Goal: Task Accomplishment & Management: Manage account settings

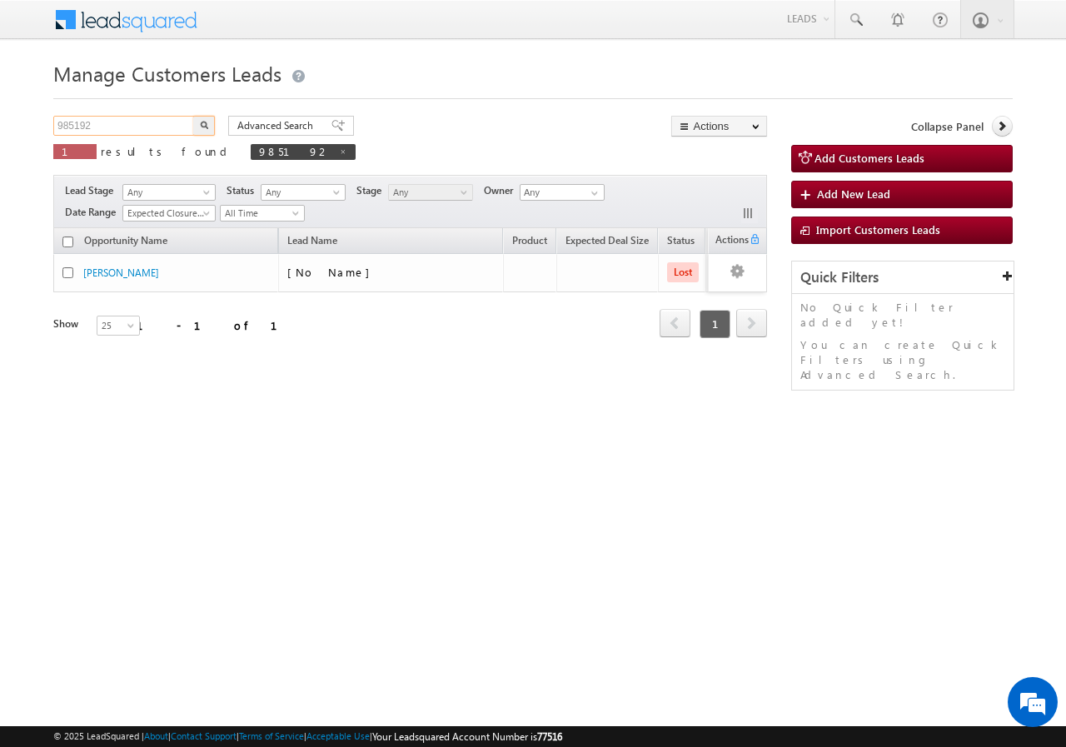
click at [146, 127] on input "985192" at bounding box center [124, 126] width 142 height 20
type input "9"
paste input "985591"
type input "985591"
click at [193, 116] on button "button" at bounding box center [204, 126] width 22 height 20
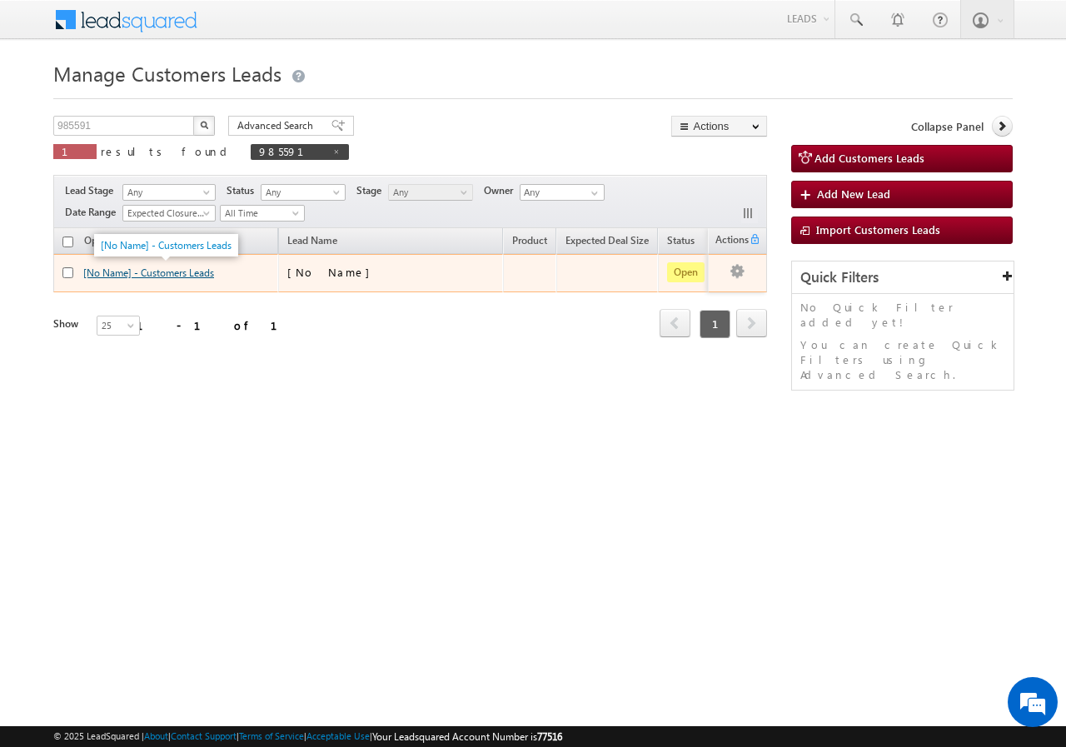
click at [117, 273] on link "[No Name] - Customers Leads" at bounding box center [148, 272] width 131 height 12
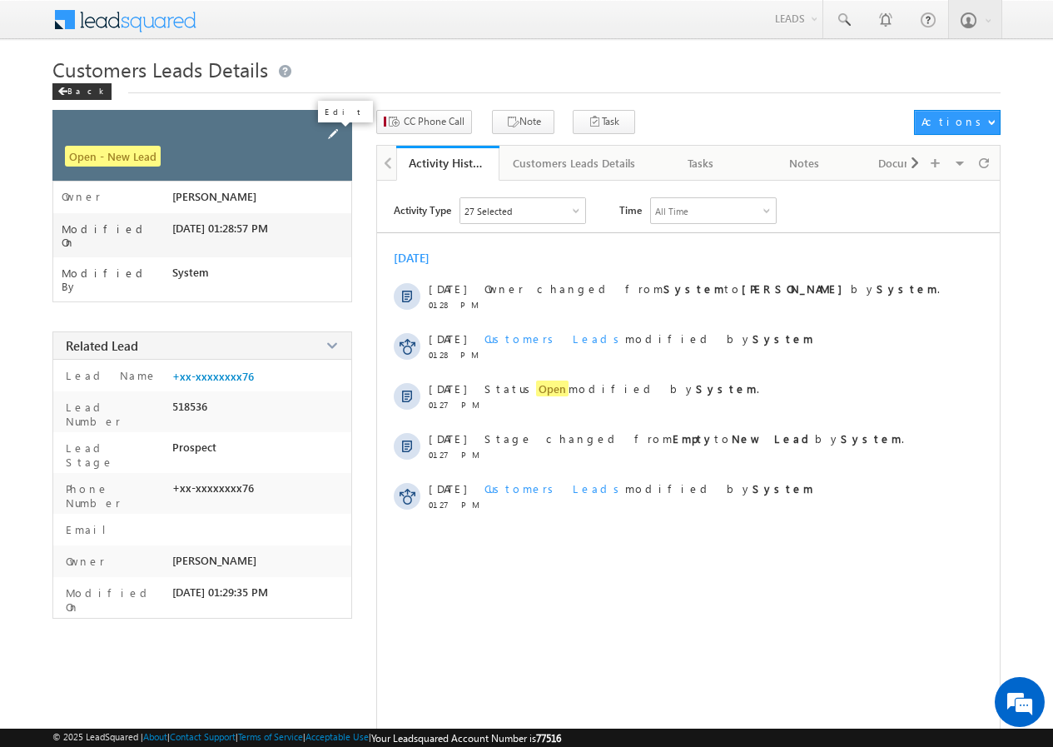
click at [336, 133] on span at bounding box center [333, 134] width 18 height 18
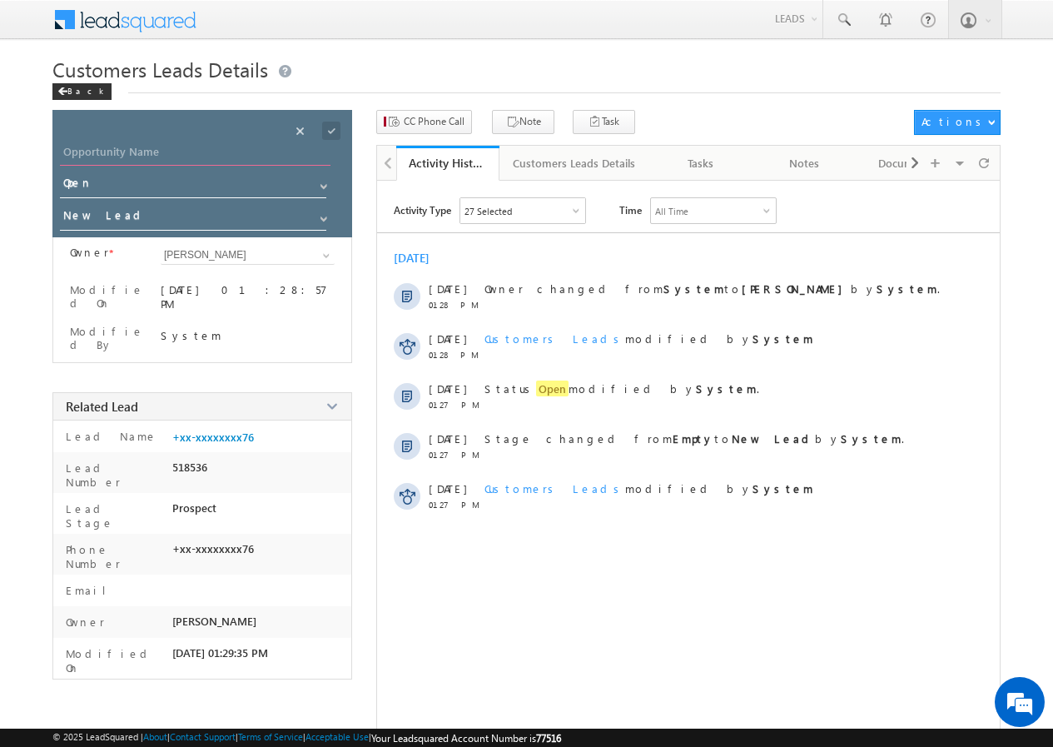
click at [103, 148] on input "Opportunity Name" at bounding box center [195, 153] width 271 height 23
paste input "[PERSON_NAME]"
type input "[PERSON_NAME]"
click at [333, 130] on span at bounding box center [331, 131] width 18 height 18
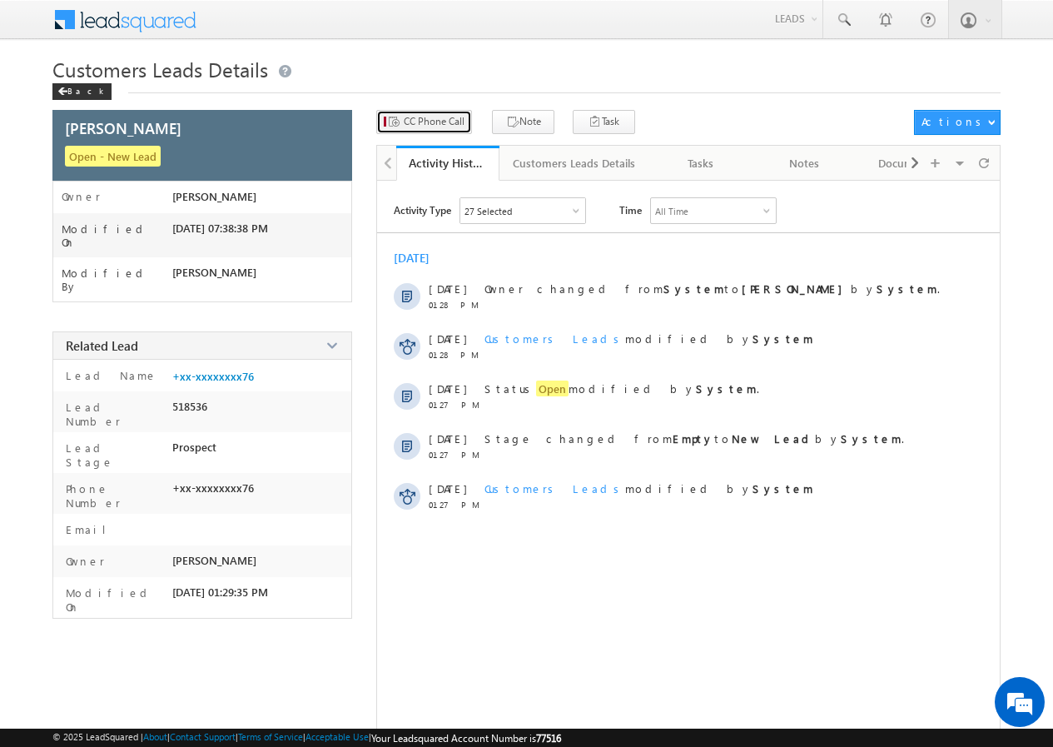
click at [437, 125] on span "CC Phone Call" at bounding box center [434, 121] width 61 height 15
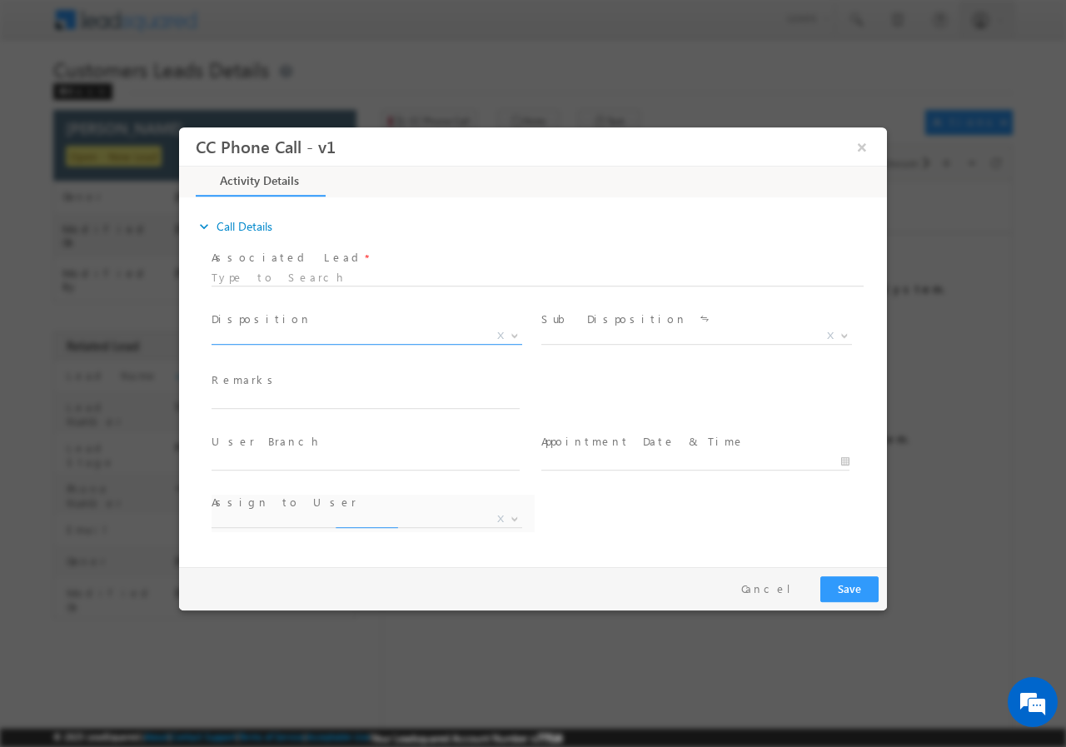
click at [511, 332] on b at bounding box center [515, 334] width 10 height 6
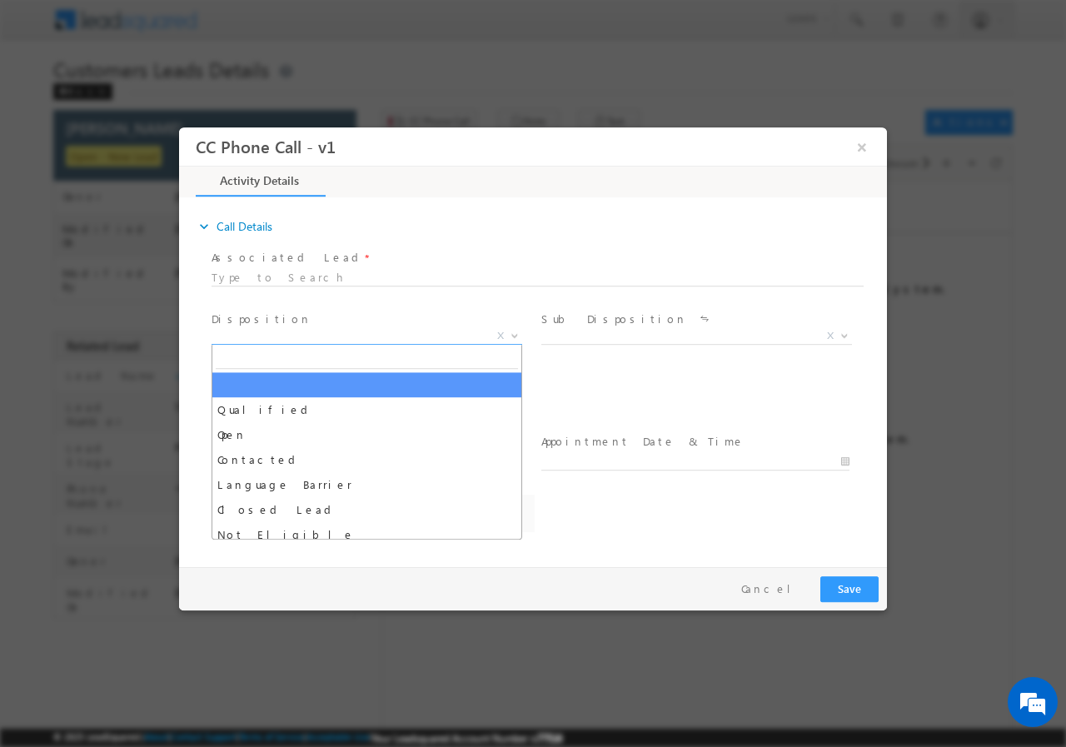
select select "amol.khopade@sgrlimited.in"
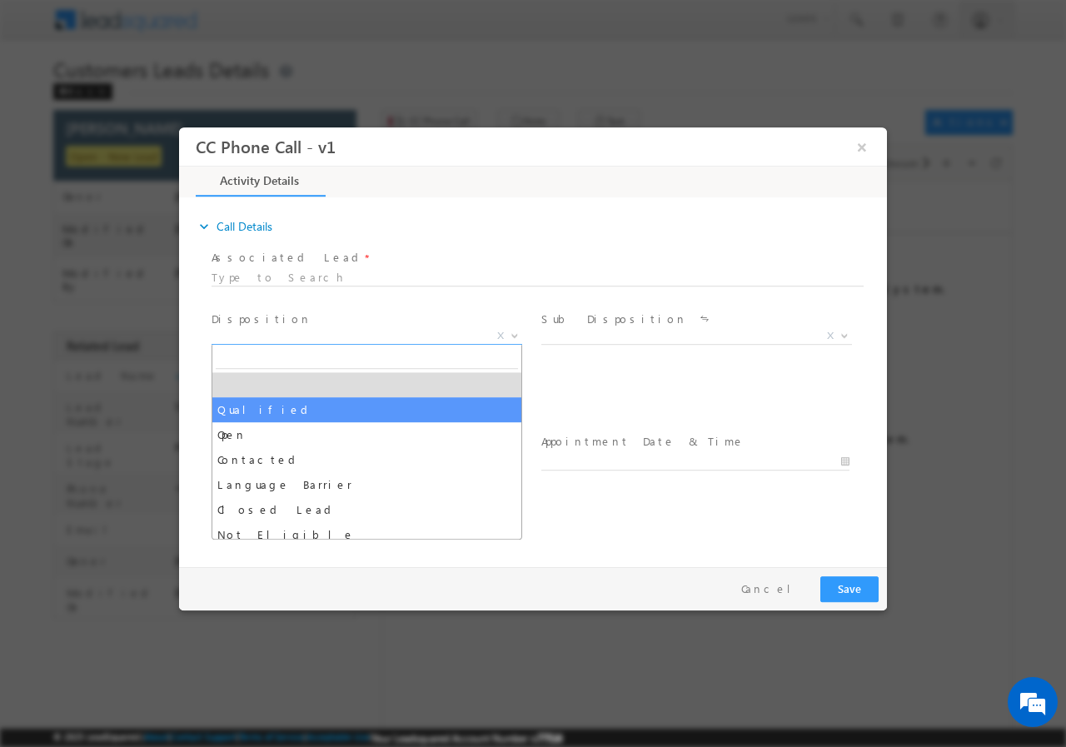
drag, startPoint x: 264, startPoint y: 407, endPoint x: 311, endPoint y: 408, distance: 47.5
select select "Qualified"
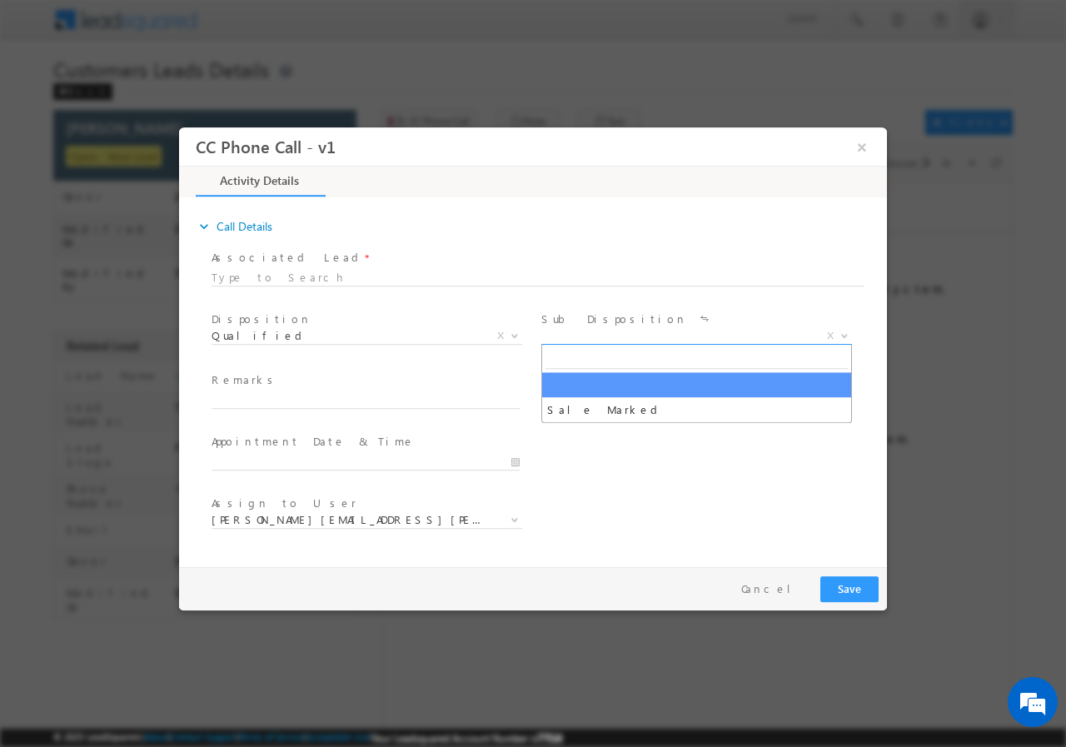
drag, startPoint x: 847, startPoint y: 331, endPoint x: 784, endPoint y: 340, distance: 63.0
click at [843, 333] on b at bounding box center [844, 334] width 10 height 6
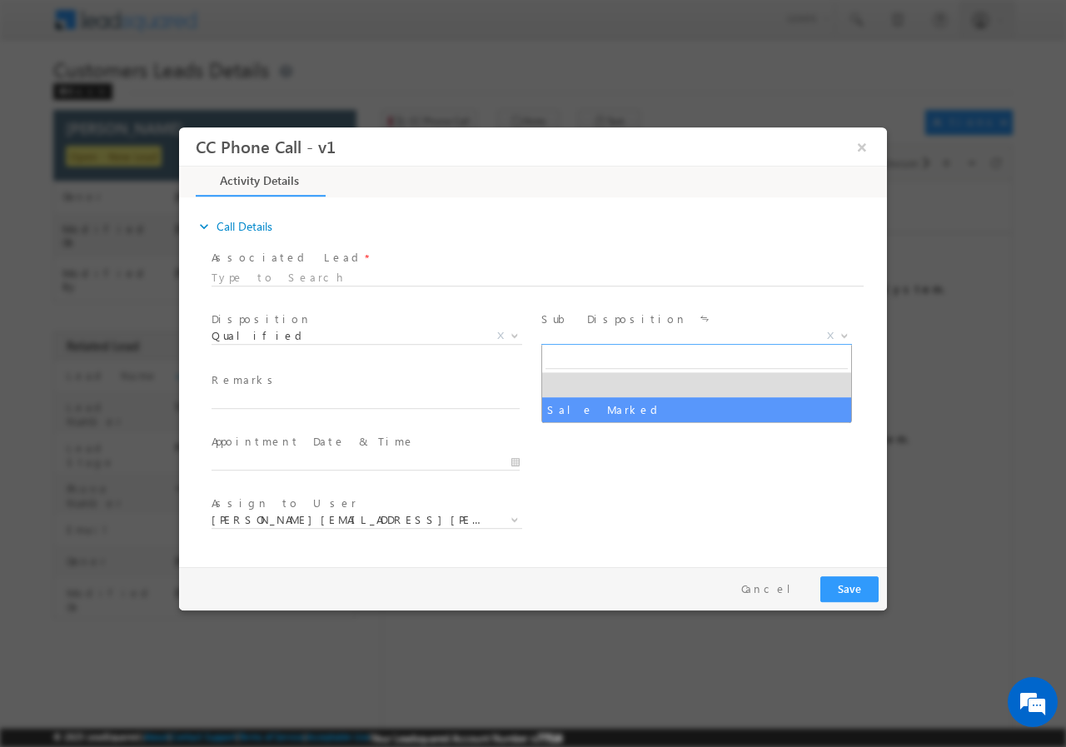
drag, startPoint x: 673, startPoint y: 404, endPoint x: 673, endPoint y: 423, distance: 19.2
select select "Sale Marked"
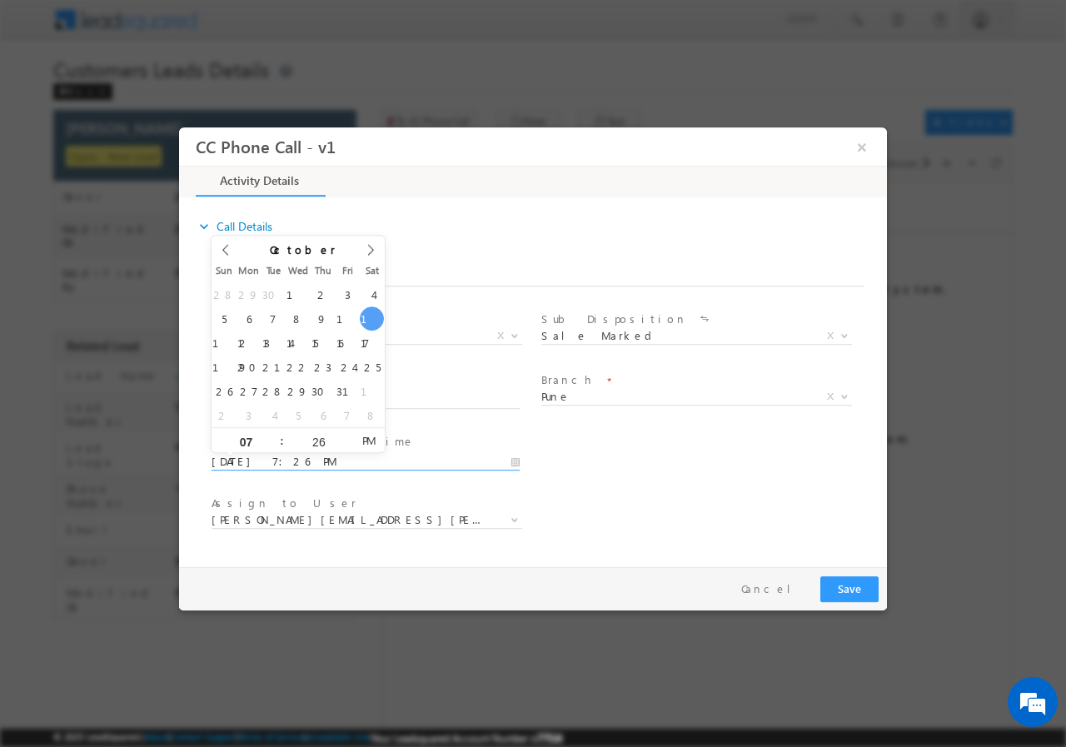
click at [512, 460] on input "10/11/2025 7:26 PM" at bounding box center [366, 461] width 308 height 17
drag, startPoint x: 223, startPoint y: 340, endPoint x: 253, endPoint y: 396, distance: 64.1
type input "10/12/2025 8:26 PM"
type input "08"
click at [275, 431] on span at bounding box center [275, 433] width 12 height 12
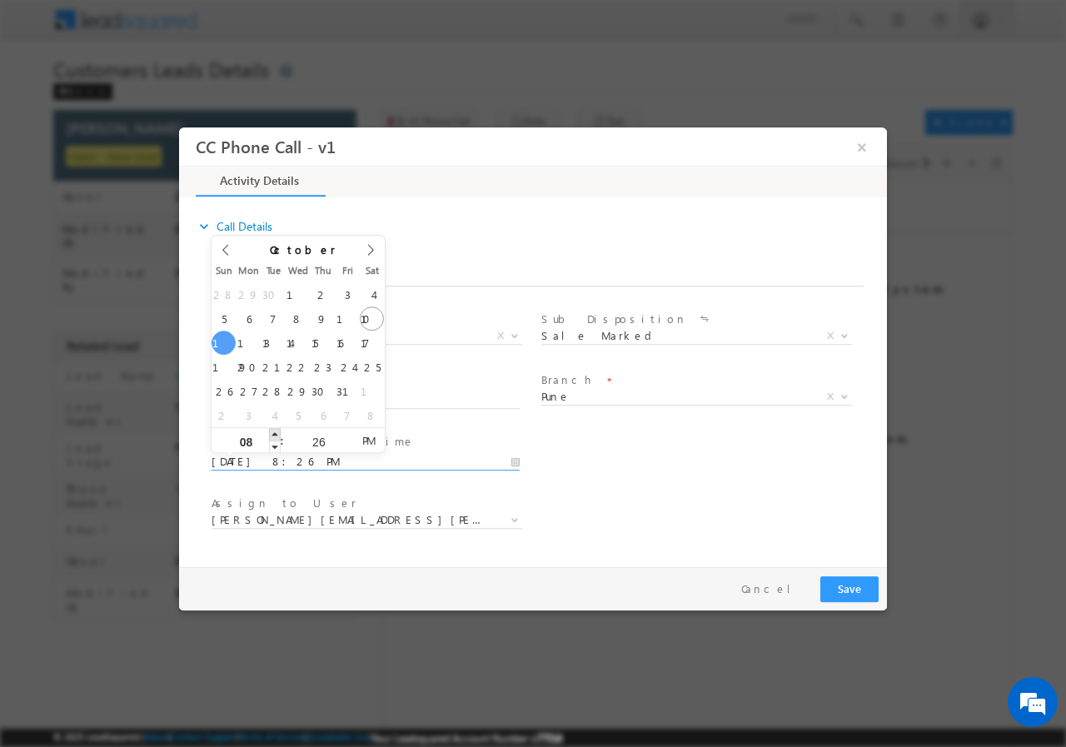
type input "10/12/2025 9:26 PM"
type input "09"
click at [273, 431] on span at bounding box center [275, 433] width 12 height 12
type input "10/12/2025 10:26 PM"
type input "10"
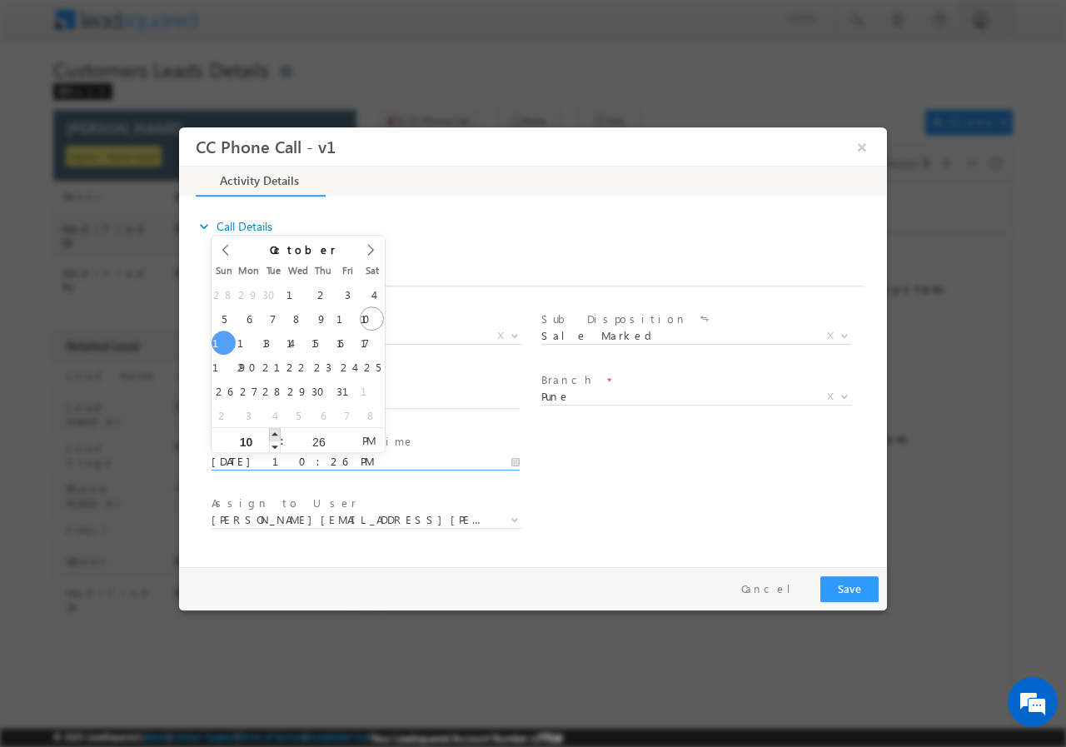
click at [272, 430] on span at bounding box center [275, 433] width 12 height 12
type input "10/12/2025 11:26 PM"
type input "11"
click at [272, 430] on span at bounding box center [275, 433] width 12 height 12
type input "10/12/2025 12:26 AM"
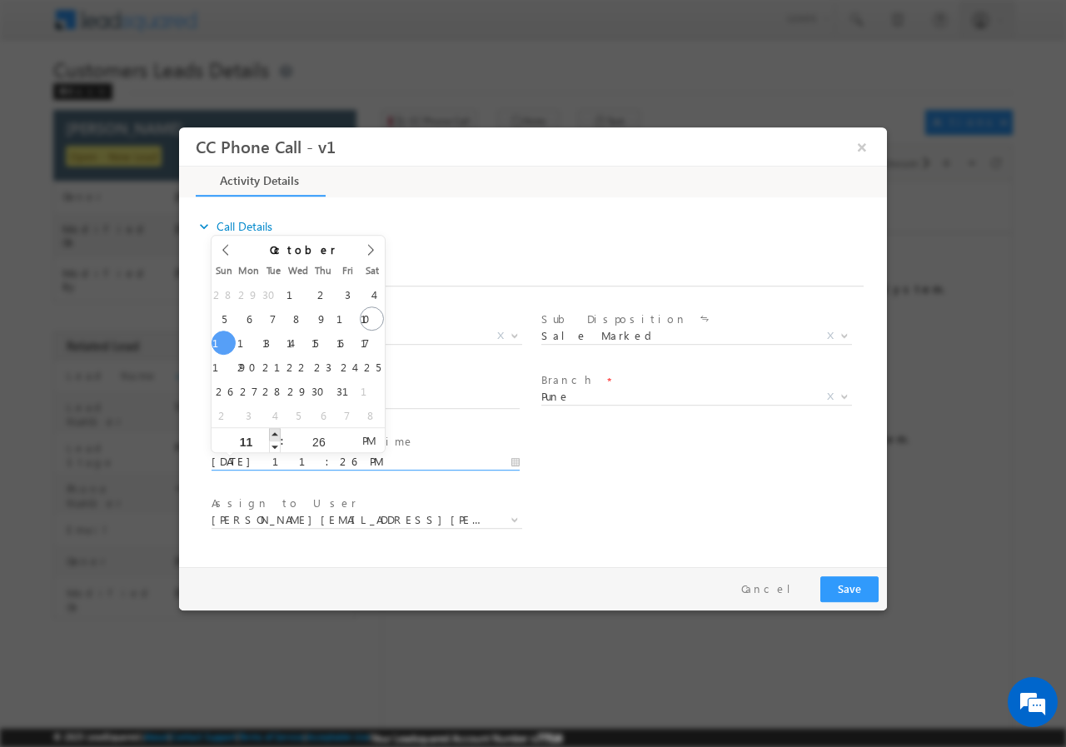
type input "12"
click at [272, 430] on span at bounding box center [275, 433] width 12 height 12
type input "10/12/2025 1:26 AM"
type input "01"
click at [272, 430] on span at bounding box center [275, 433] width 12 height 12
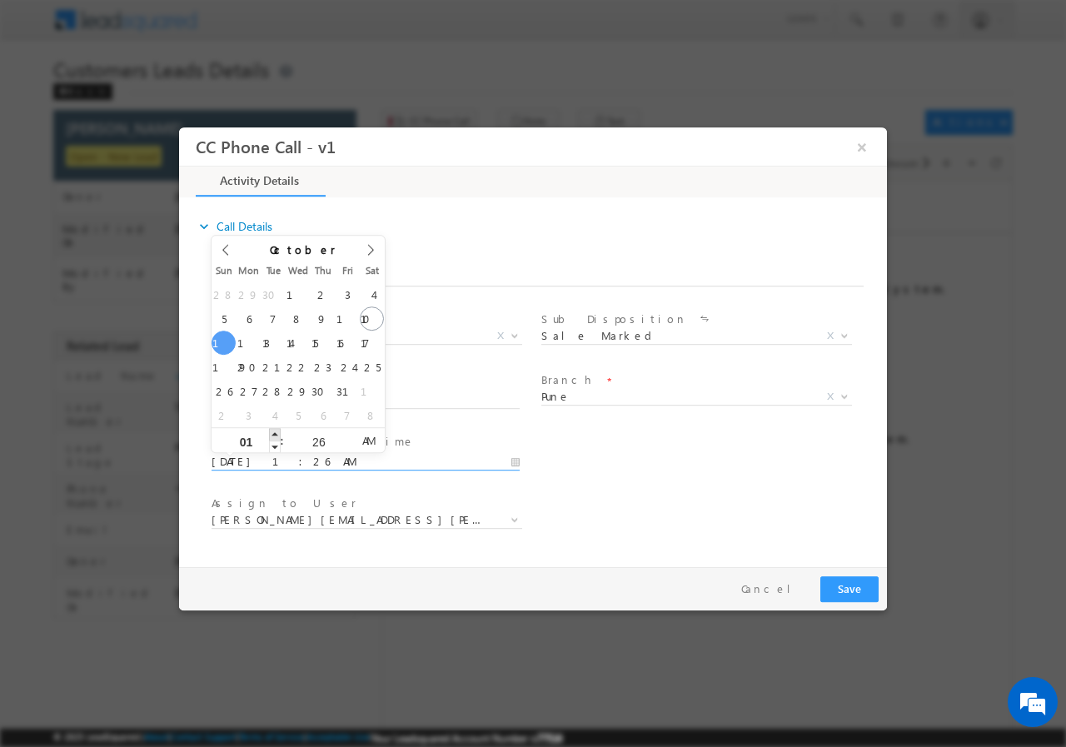
type input "10/12/2025 2:26 AM"
type input "02"
click at [272, 430] on span at bounding box center [275, 433] width 12 height 12
type input "10/12/2025 1:26 AM"
type input "01"
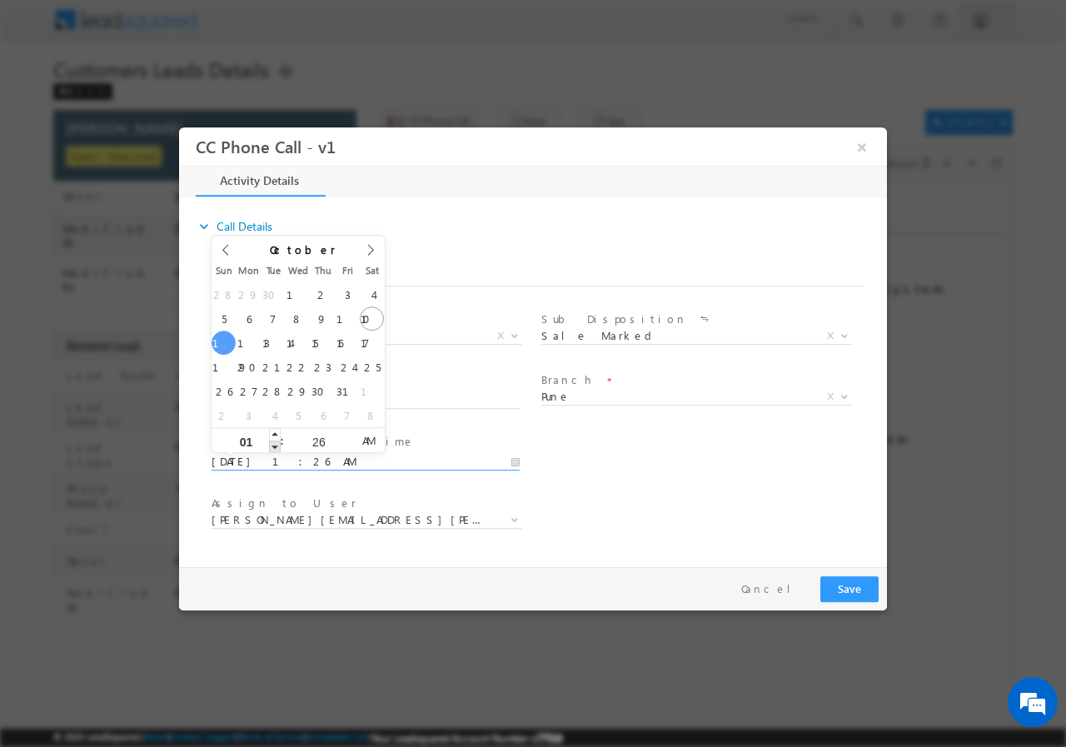
click at [276, 446] on span at bounding box center [275, 446] width 12 height 12
type input "10/12/2025 1:27 AM"
type input "27"
click at [345, 436] on span at bounding box center [347, 433] width 12 height 12
type input "10/12/2025 1:28 AM"
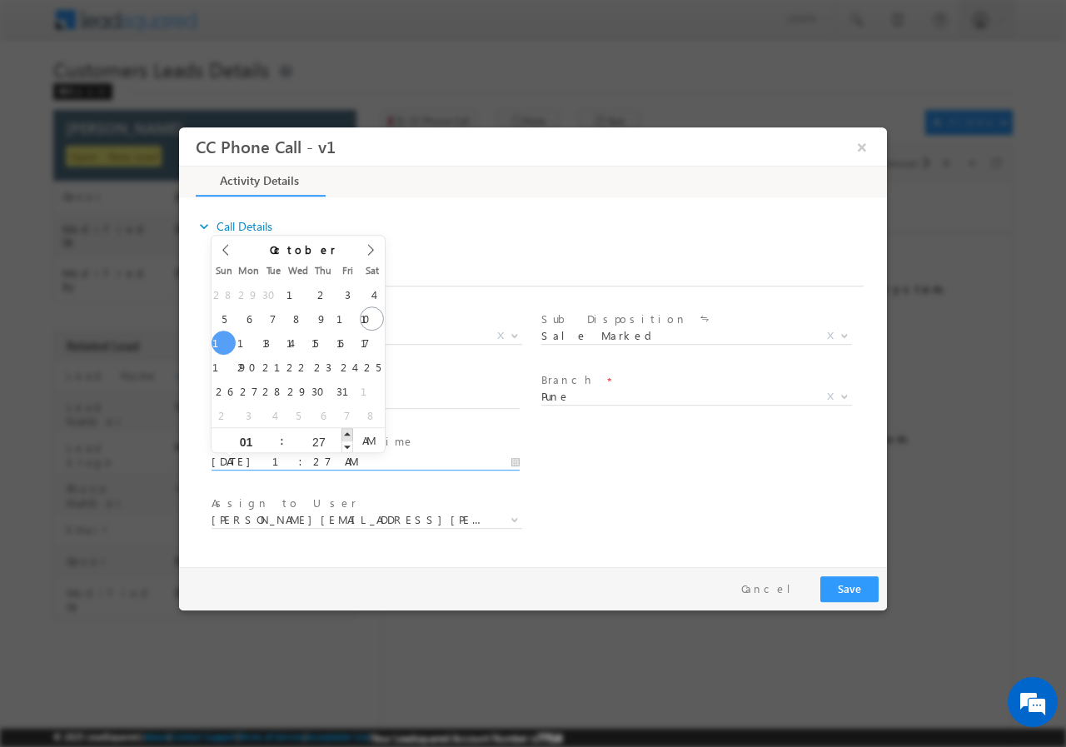
type input "28"
click at [345, 436] on span at bounding box center [347, 433] width 12 height 12
type input "10/12/2025 1:29 AM"
type input "29"
click at [345, 435] on span at bounding box center [347, 433] width 12 height 12
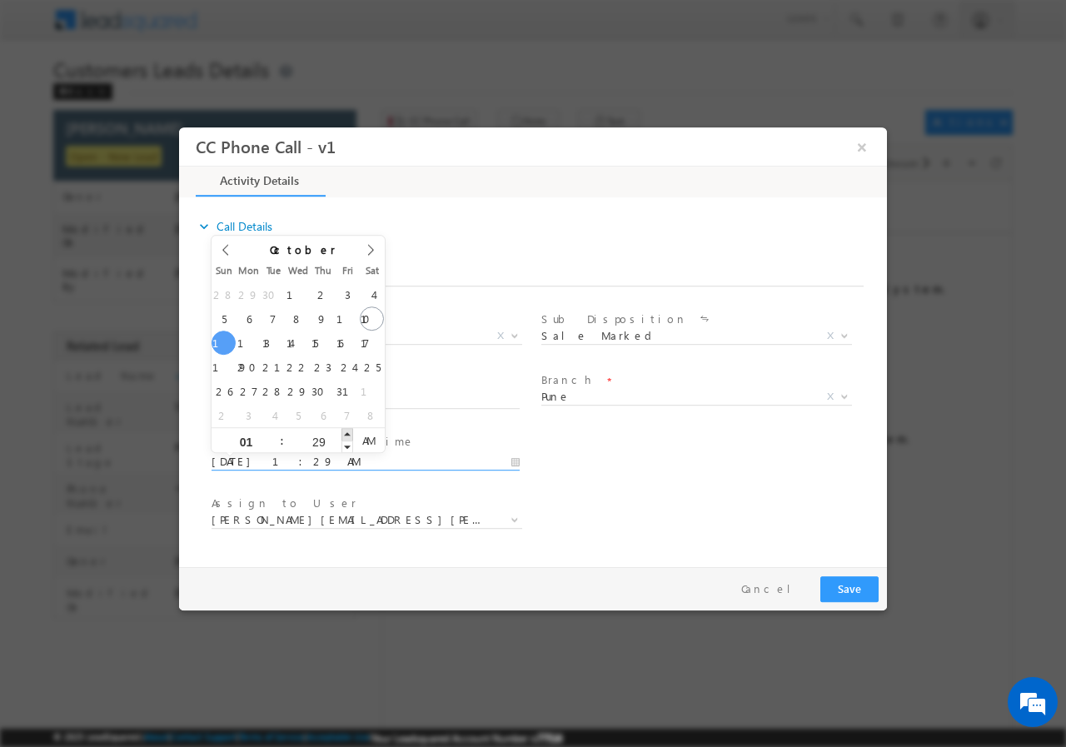
type input "10/12/2025 1:30 AM"
type input "30"
click at [345, 435] on span at bounding box center [347, 433] width 12 height 12
type input "10/12/2025 1:31 AM"
type input "31"
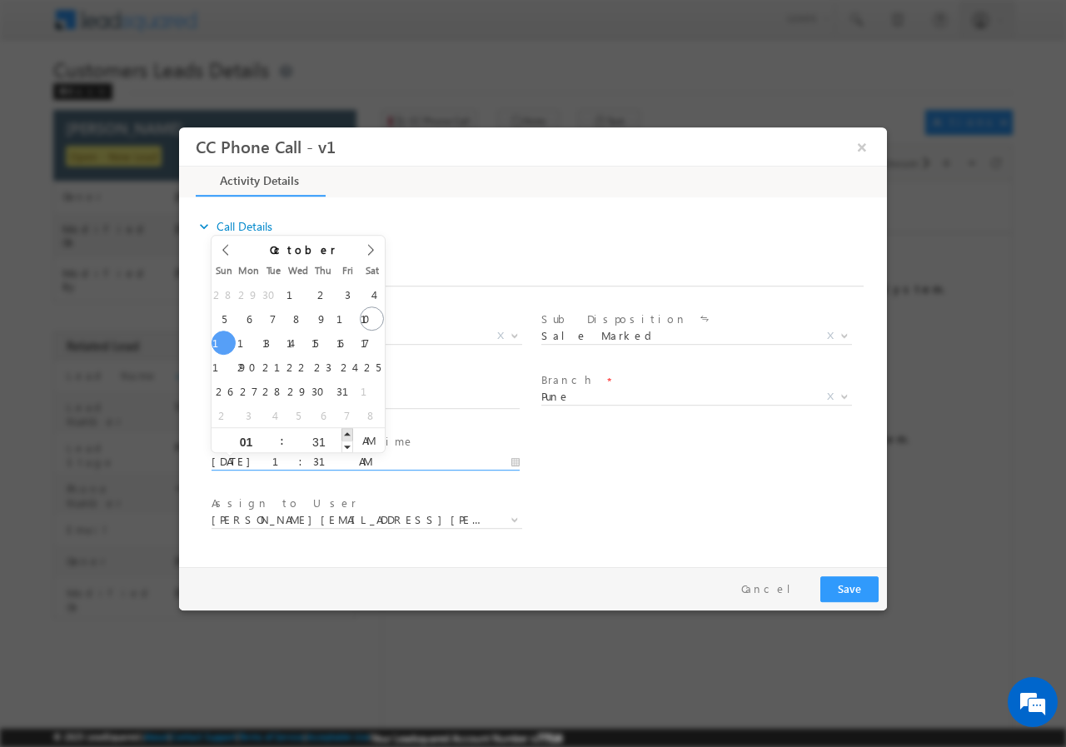
click at [345, 435] on span at bounding box center [347, 433] width 12 height 12
type input "10/12/2025 1:32 AM"
type input "32"
click at [345, 435] on span at bounding box center [347, 433] width 12 height 12
type input "10/12/2025 1:33 AM"
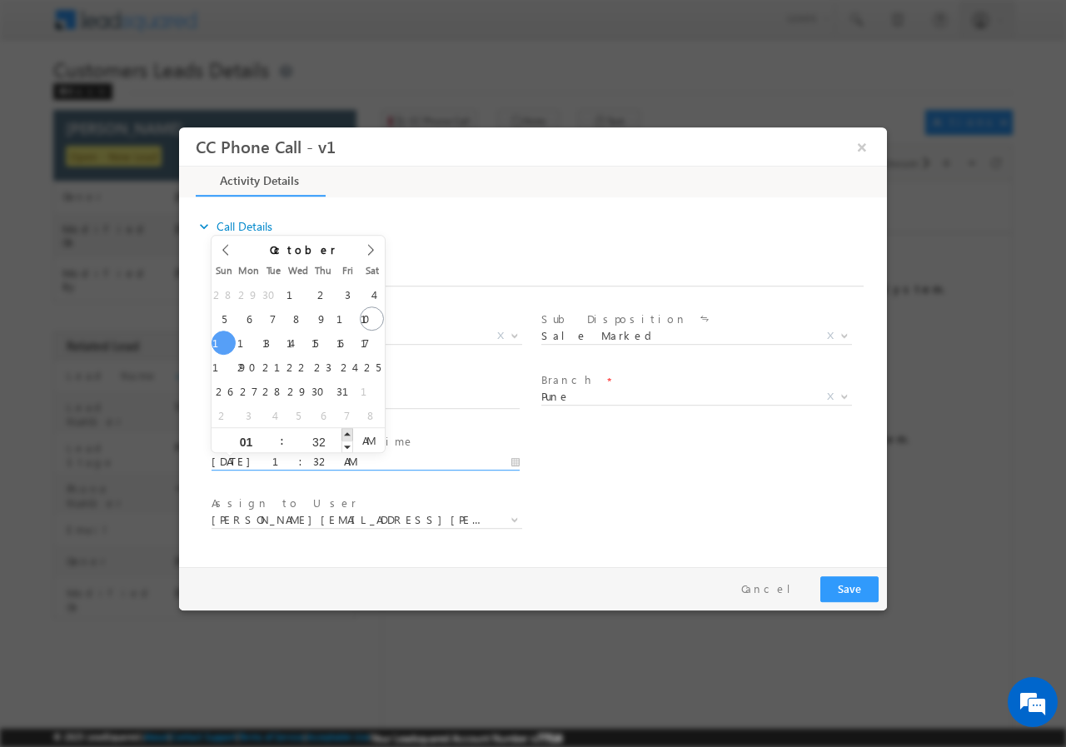
type input "33"
click at [345, 435] on span at bounding box center [347, 433] width 12 height 12
type input "10/12/2025 1:34 AM"
type input "34"
click at [345, 435] on span at bounding box center [347, 433] width 12 height 12
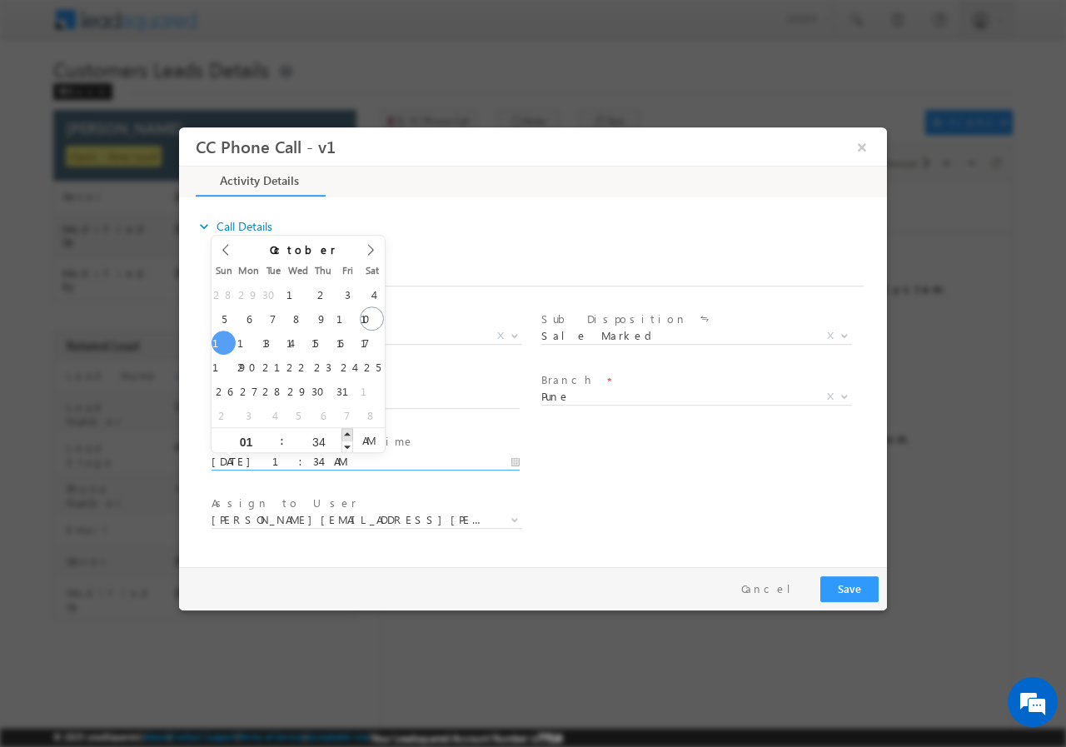
type input "10/12/2025 1:35 AM"
type input "35"
click at [346, 435] on span at bounding box center [347, 433] width 12 height 12
type input "10/12/2025 1:36 AM"
type input "36"
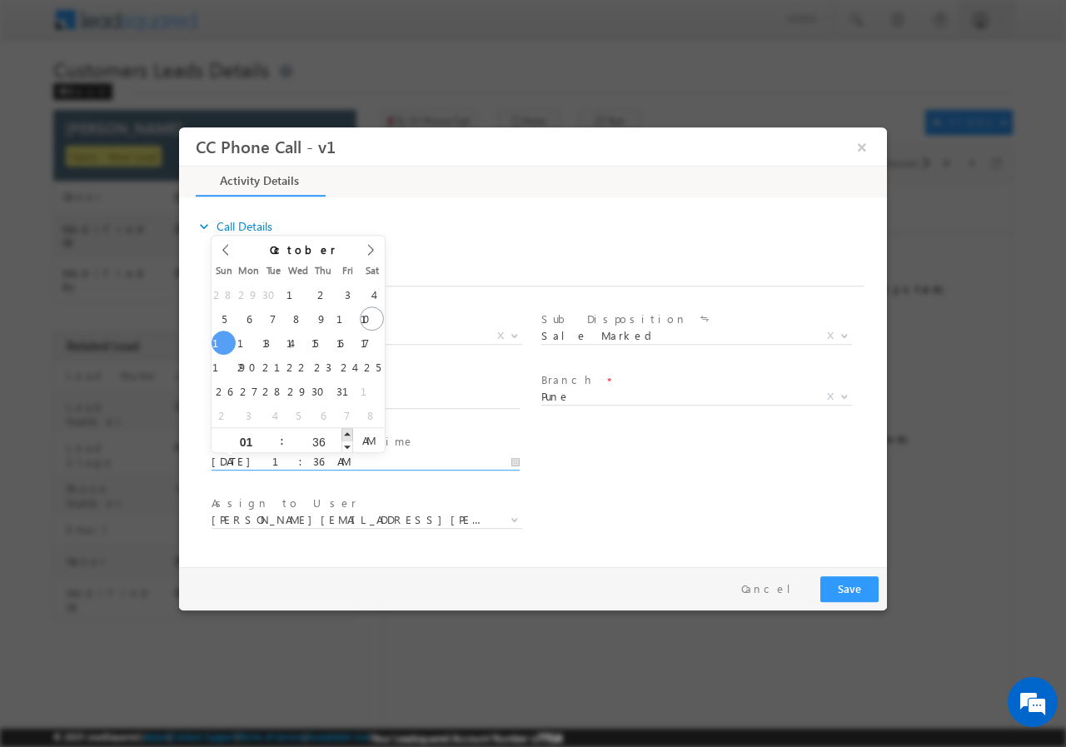
click at [346, 435] on span at bounding box center [347, 433] width 12 height 12
type input "10/12/2025 1:37 AM"
type input "37"
click at [346, 435] on span at bounding box center [347, 433] width 12 height 12
type input "10/12/2025 1:38 AM"
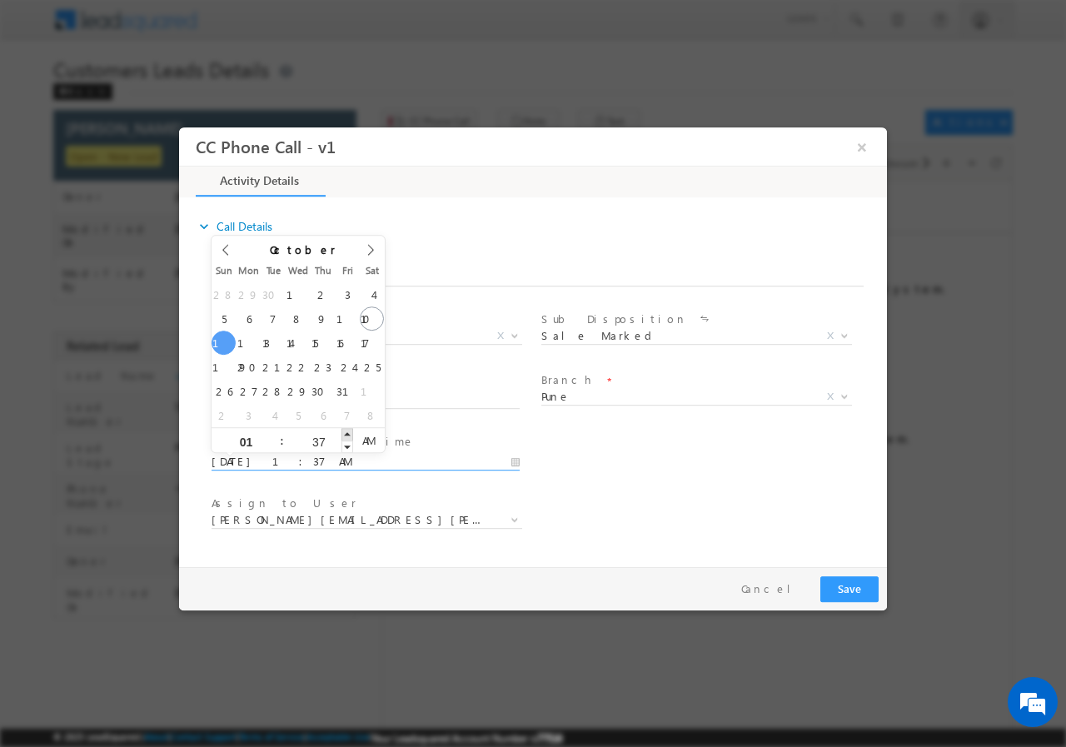
type input "38"
click at [346, 435] on span at bounding box center [347, 433] width 12 height 12
type input "10/12/2025 1:39 AM"
type input "39"
click at [346, 435] on span at bounding box center [347, 433] width 12 height 12
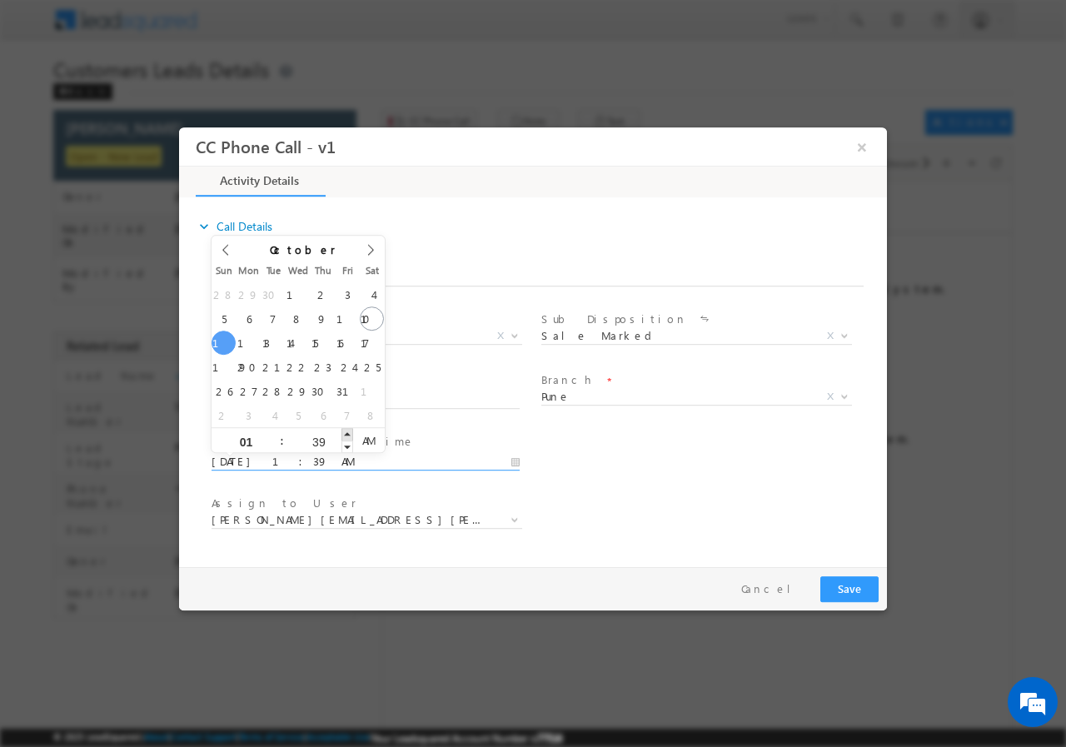
type input "10/12/2025 1:40 AM"
type input "40"
click at [346, 435] on span at bounding box center [347, 433] width 12 height 12
type input "10/12/2025 1:41 AM"
type input "41"
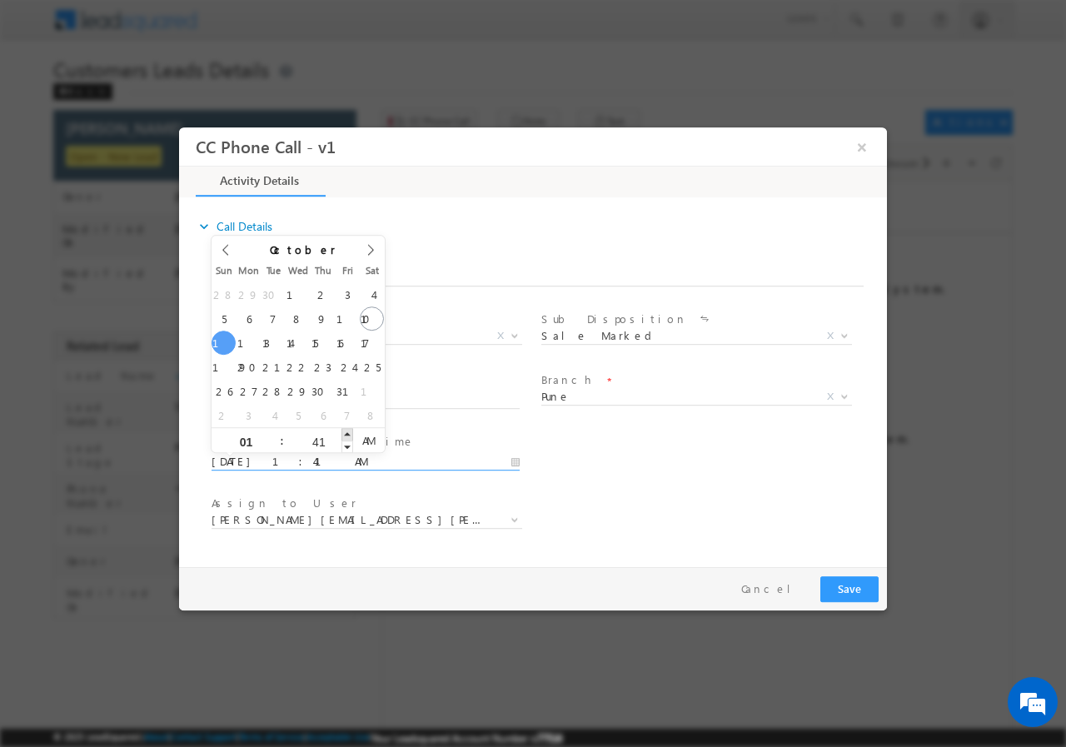
click at [345, 435] on span at bounding box center [347, 433] width 12 height 12
type input "10/12/2025 1:42 AM"
type input "42"
click at [345, 435] on span at bounding box center [347, 433] width 12 height 12
type input "10/12/2025 1:43 AM"
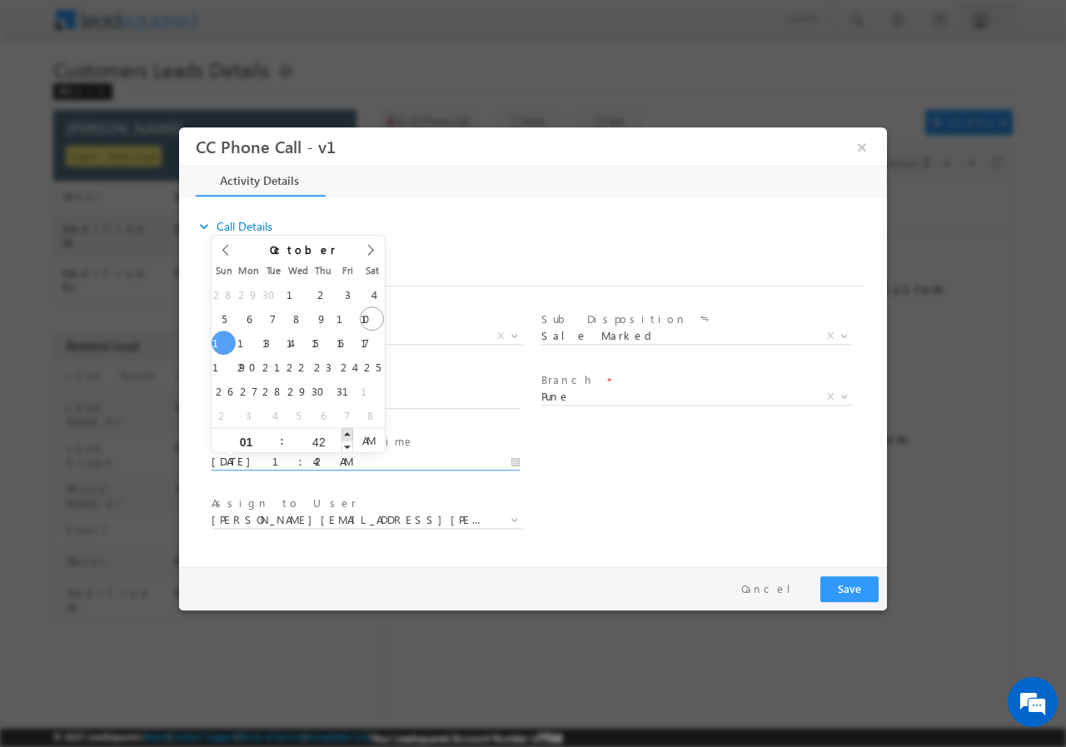
type input "43"
click at [345, 435] on span at bounding box center [347, 433] width 12 height 12
type input "10/12/2025 1:44 AM"
type input "44"
click at [345, 435] on span at bounding box center [347, 433] width 12 height 12
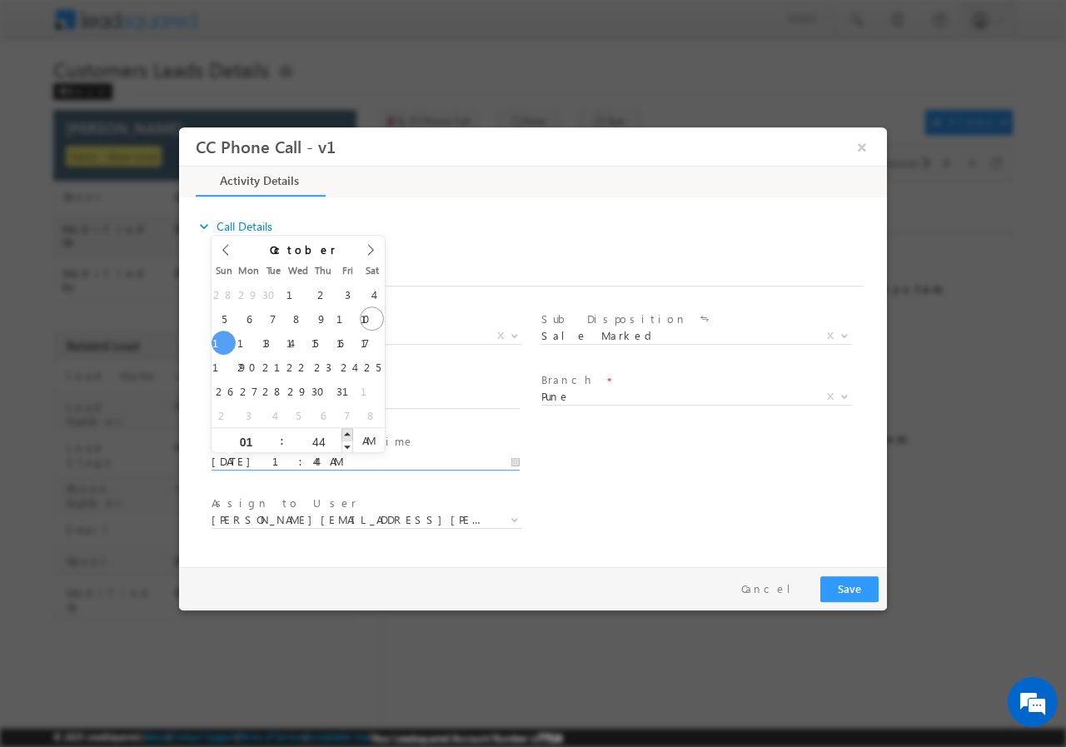
type input "10/12/2025 1:45 AM"
type input "45"
click at [345, 435] on span at bounding box center [347, 433] width 12 height 12
type input "10/12/2025 1:46 AM"
type input "46"
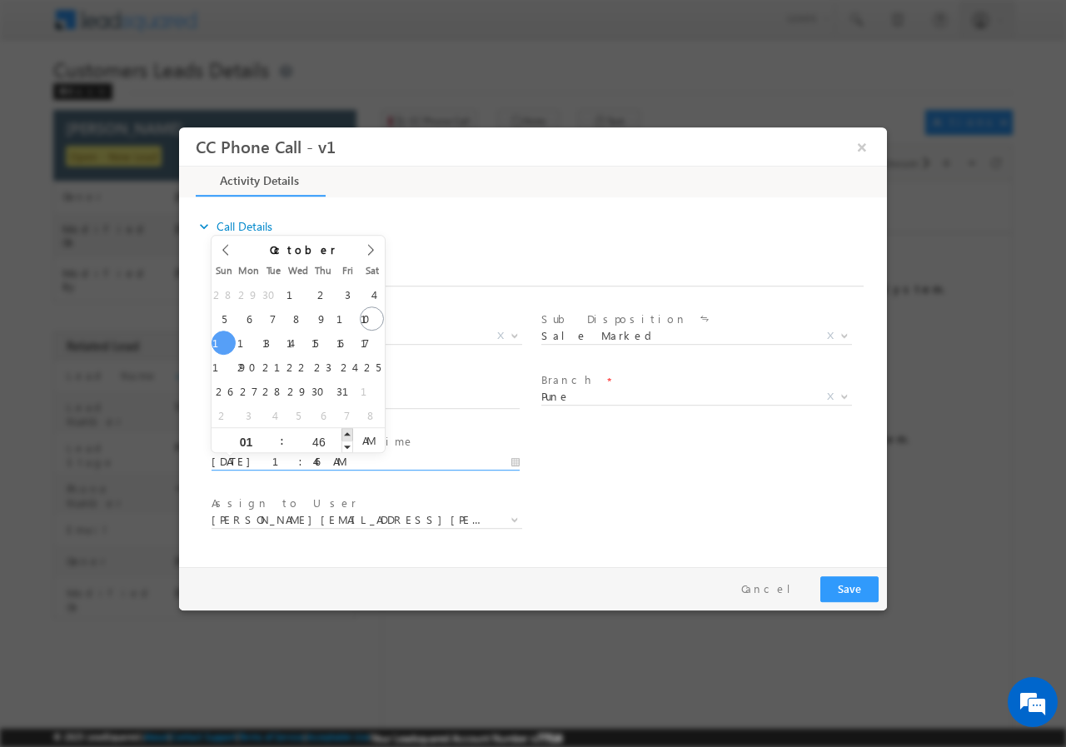
click at [345, 435] on span at bounding box center [347, 433] width 12 height 12
type input "10/12/2025 1:47 AM"
type input "47"
click at [345, 435] on span at bounding box center [347, 433] width 12 height 12
type input "10/12/2025 1:48 AM"
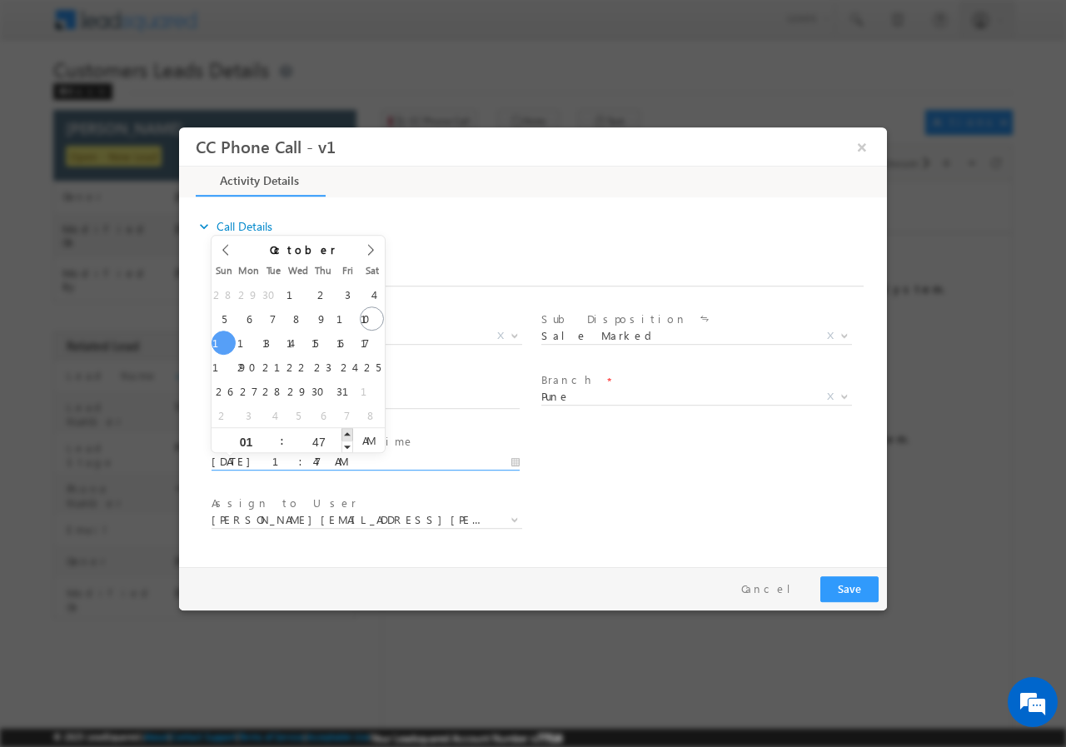
type input "48"
click at [343, 434] on span at bounding box center [347, 433] width 12 height 12
type input "10/12/2025 1:49 AM"
type input "49"
click at [343, 434] on span at bounding box center [347, 433] width 12 height 12
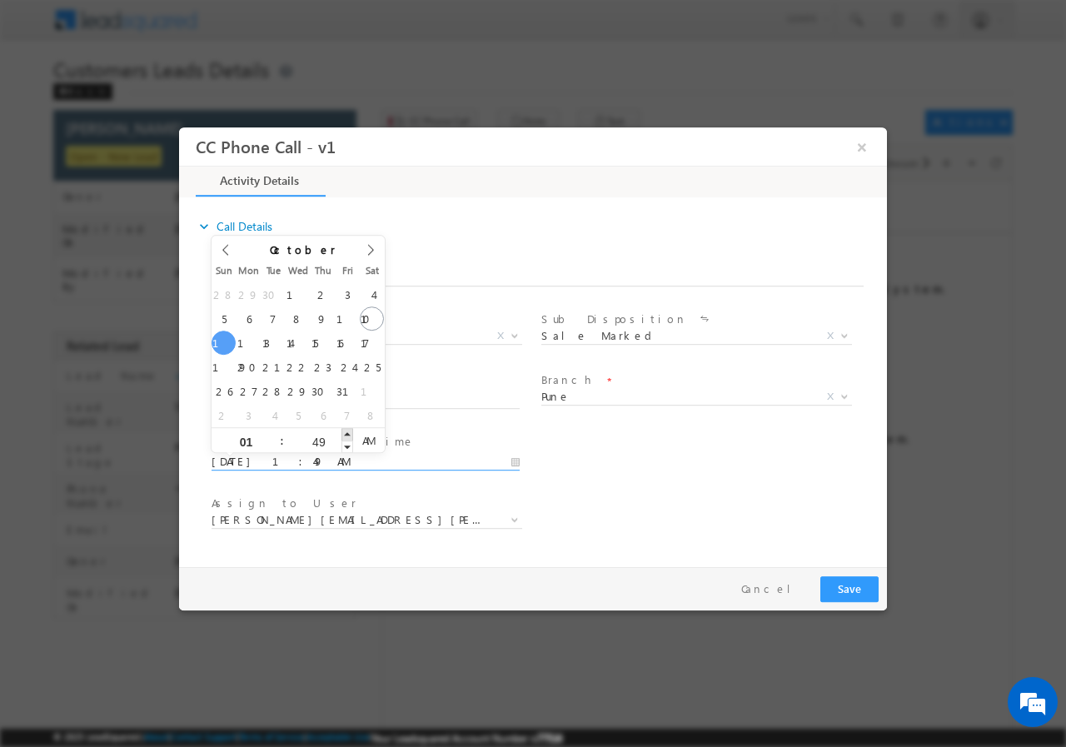
type input "10/12/2025 1:50 AM"
type input "50"
click at [343, 434] on span at bounding box center [347, 433] width 12 height 12
type input "10/12/2025 1:51 AM"
type input "51"
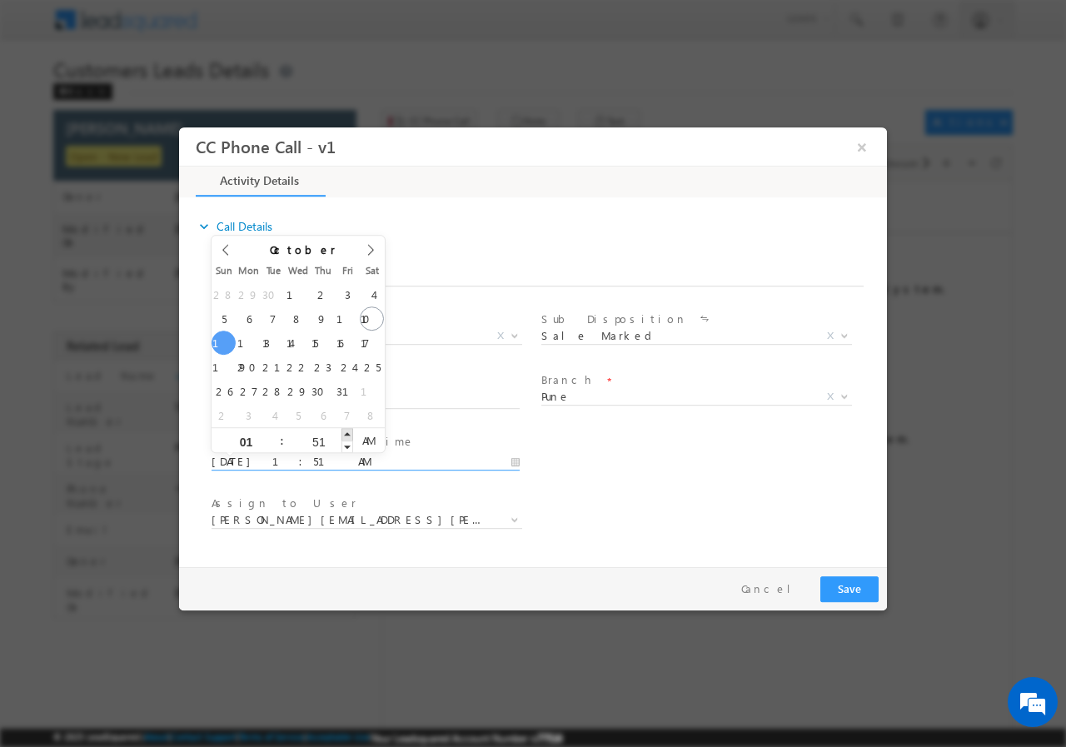
click at [343, 434] on span at bounding box center [347, 433] width 12 height 12
type input "10/12/2025 1:52 AM"
type input "52"
click at [343, 434] on span at bounding box center [347, 433] width 12 height 12
type input "10/12/2025 1:53 AM"
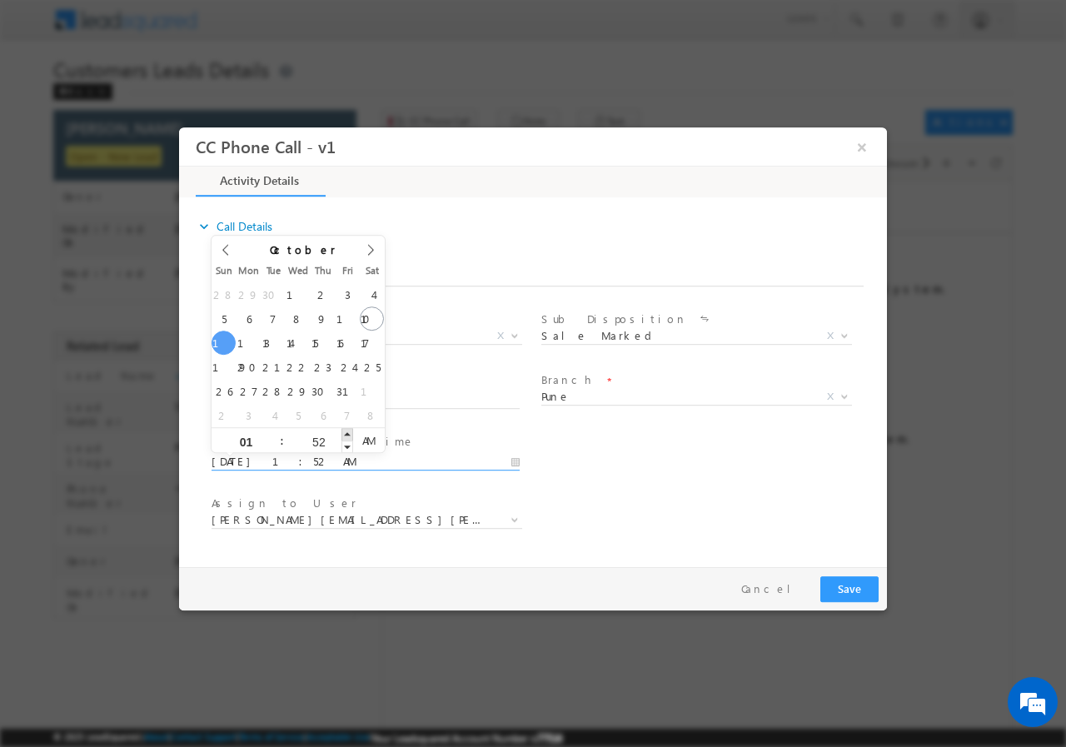
type input "53"
click at [343, 434] on span at bounding box center [347, 433] width 12 height 12
type input "10/12/2025 1:54 AM"
type input "54"
click at [342, 433] on span at bounding box center [347, 433] width 12 height 12
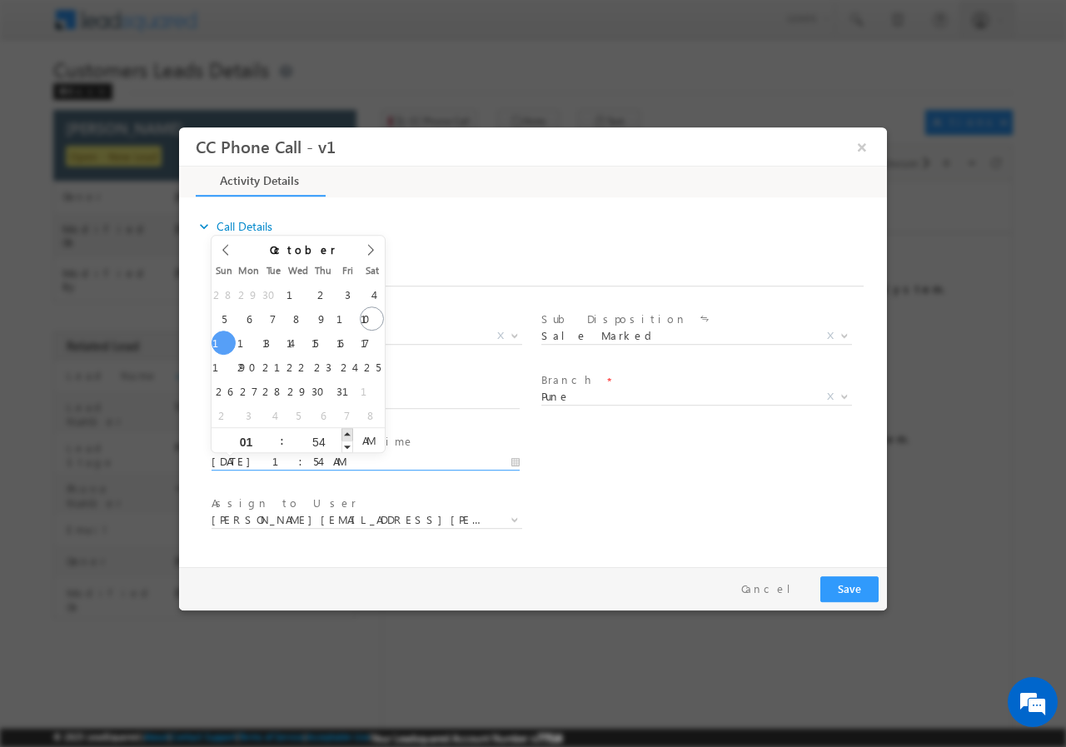
type input "10/12/2025 1:55 AM"
type input "55"
click at [342, 433] on span at bounding box center [347, 433] width 12 height 12
type input "10/12/2025 1:56 AM"
type input "56"
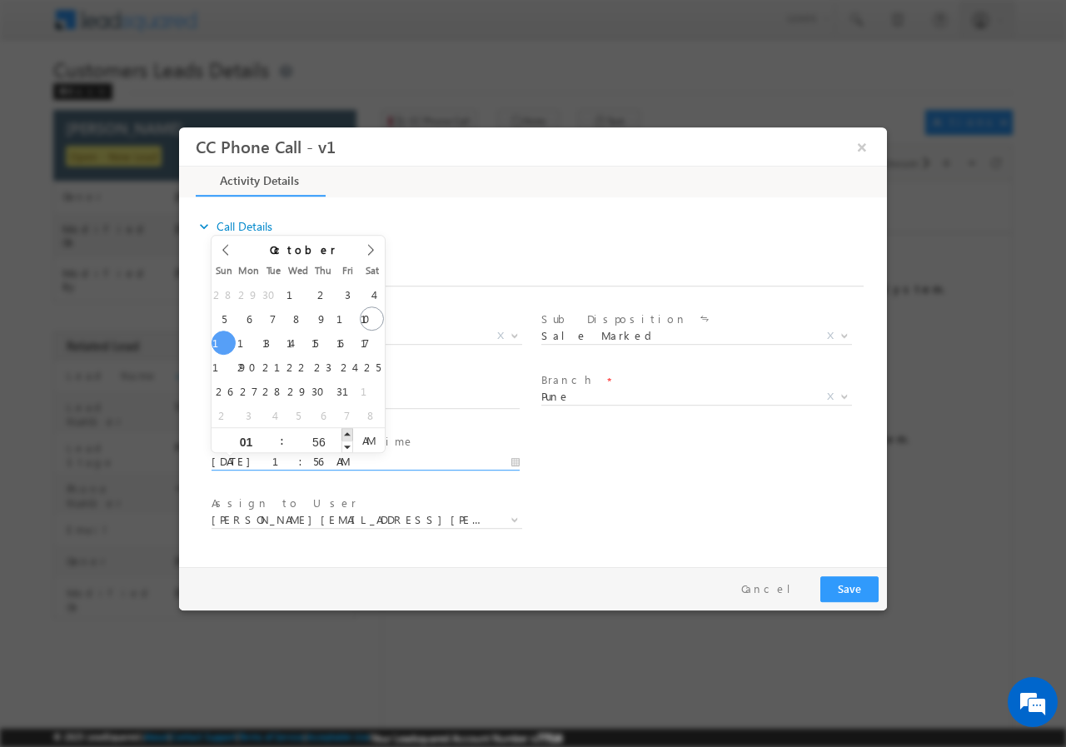
click at [342, 433] on span at bounding box center [347, 433] width 12 height 12
type input "10/12/2025 1:57 AM"
type input "57"
click at [342, 433] on span at bounding box center [347, 433] width 12 height 12
type input "10/12/2025 1:58 AM"
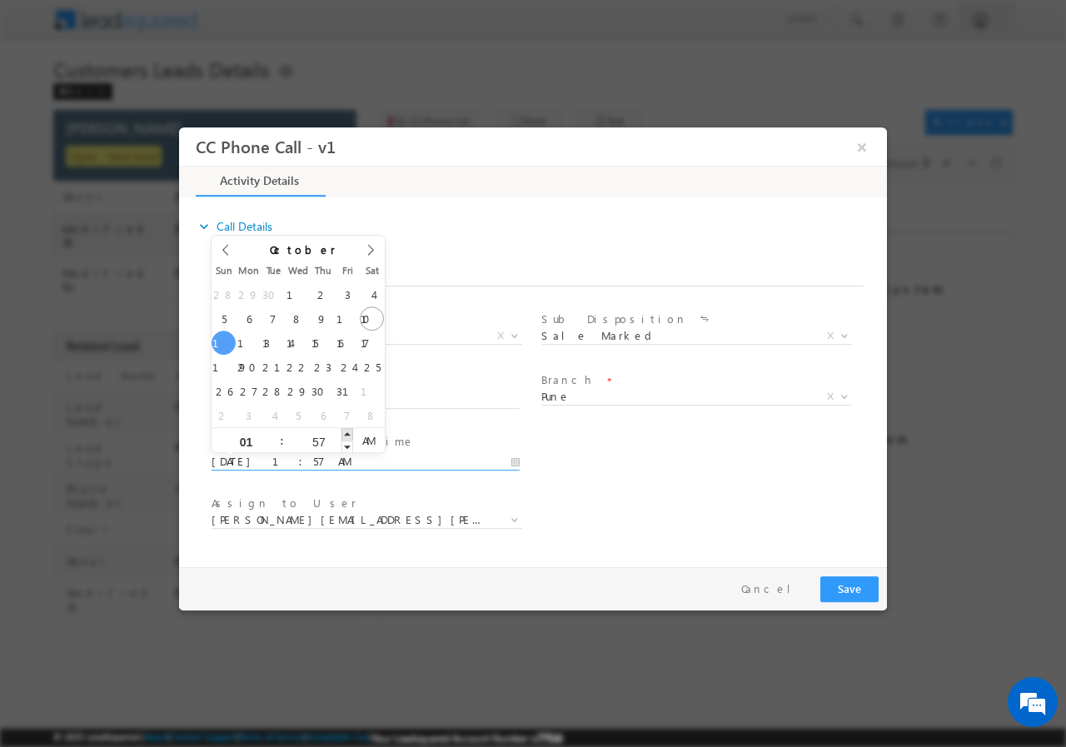
type input "58"
click at [342, 433] on span at bounding box center [347, 433] width 12 height 12
type input "10/12/2025 1:59 AM"
type input "59"
click at [342, 433] on span at bounding box center [347, 433] width 12 height 12
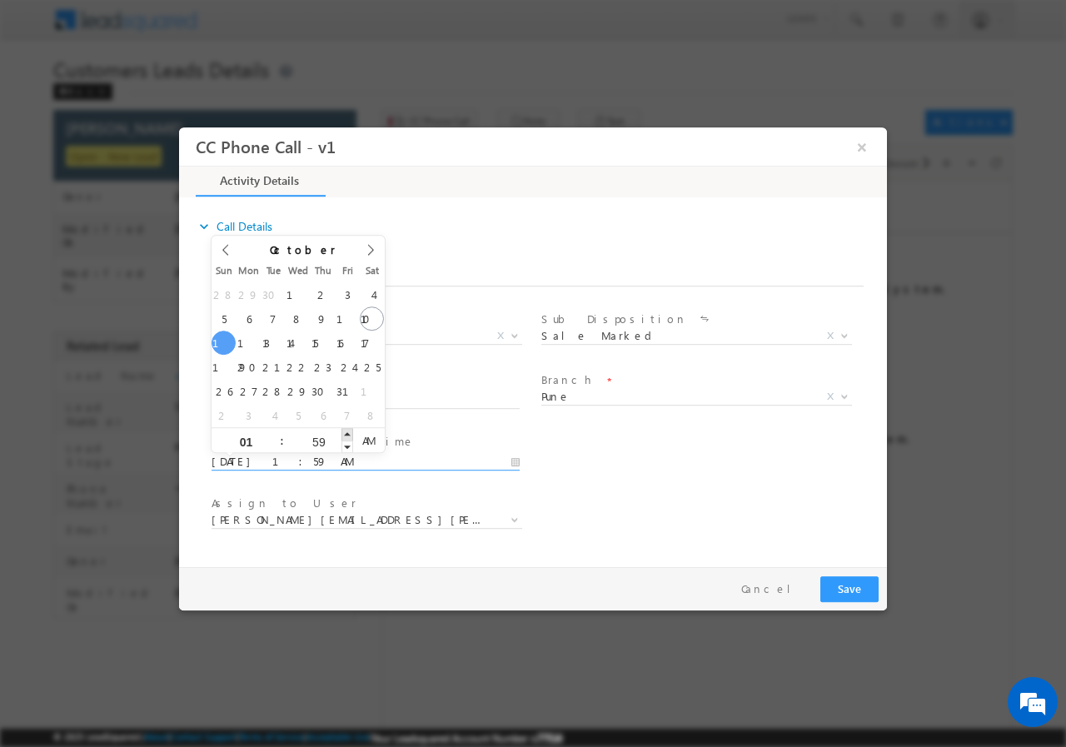
type input "10/12/2025 2:00 AM"
type input "02"
type input "00"
click at [342, 433] on span at bounding box center [347, 433] width 12 height 12
type input "10/12/2025 1:00 AM"
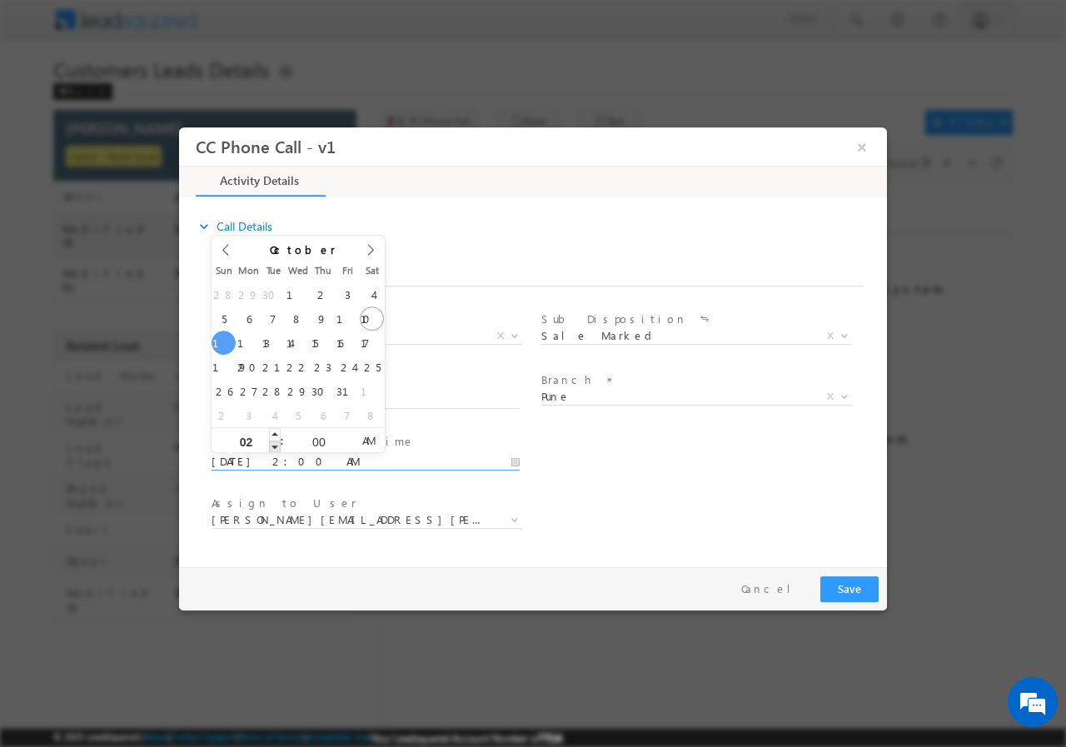
type input "01"
click at [272, 446] on span at bounding box center [275, 446] width 12 height 12
type input "10/12/2025 1:00 PM"
click at [367, 441] on span "AM" at bounding box center [368, 439] width 31 height 25
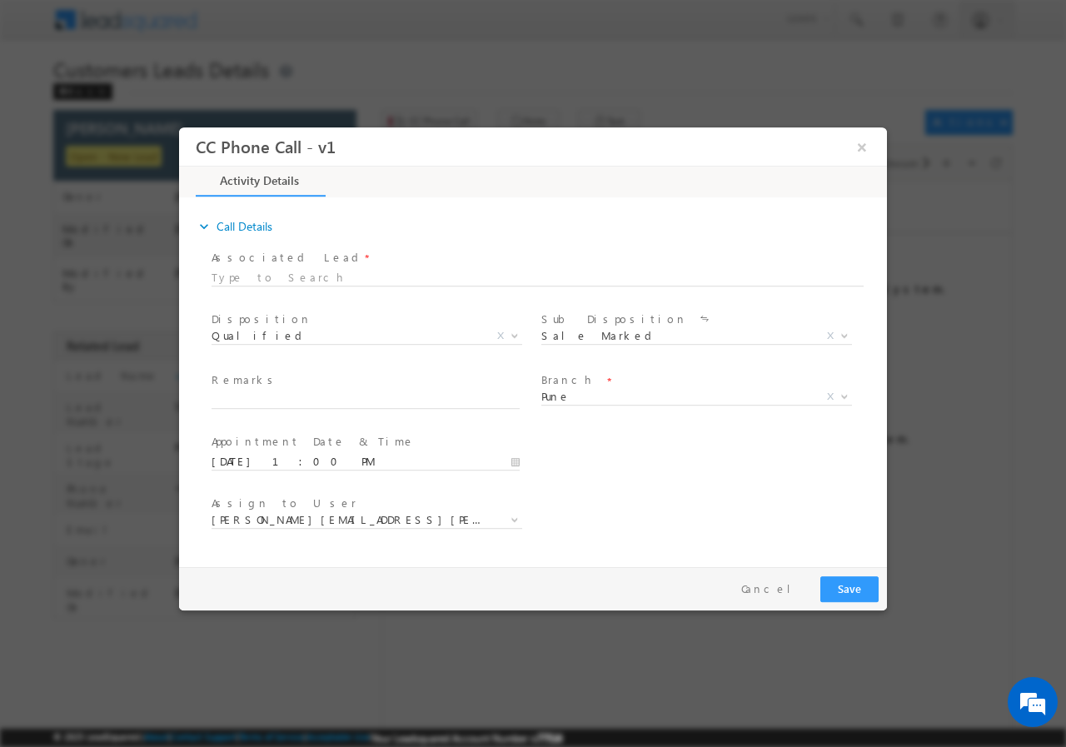
drag, startPoint x: 652, startPoint y: 495, endPoint x: 528, endPoint y: 498, distance: 124.1
click at [651, 496] on div "Assign to User * amol.khopade@sgrlimited.in anant.giri@sgrlimited.in chaitali.a…" at bounding box center [547, 521] width 679 height 62
click at [256, 401] on input "text" at bounding box center [366, 399] width 308 height 17
paste input "Rajendra Basa// AGE -54 // VB_Interested // 9518512676 // 985591 // Pune - 4110…"
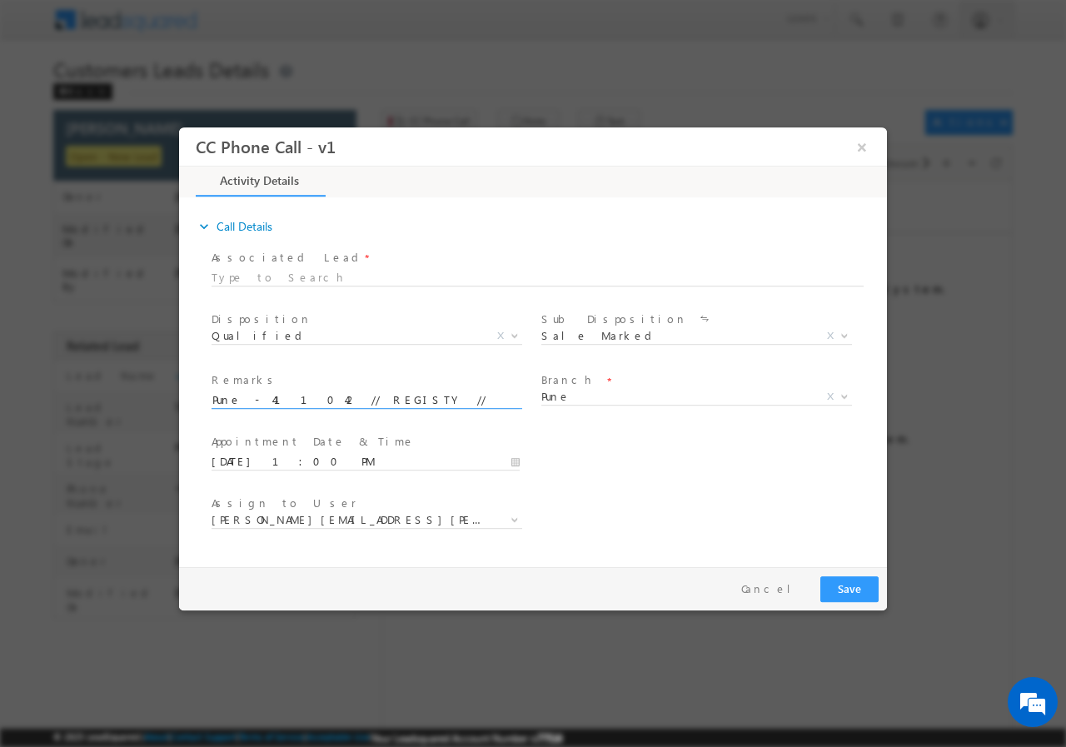
type input "Rajendra Basa// AGE -54 // VB_Interested // 9518512676 // 985591 // Pune - 4110…"
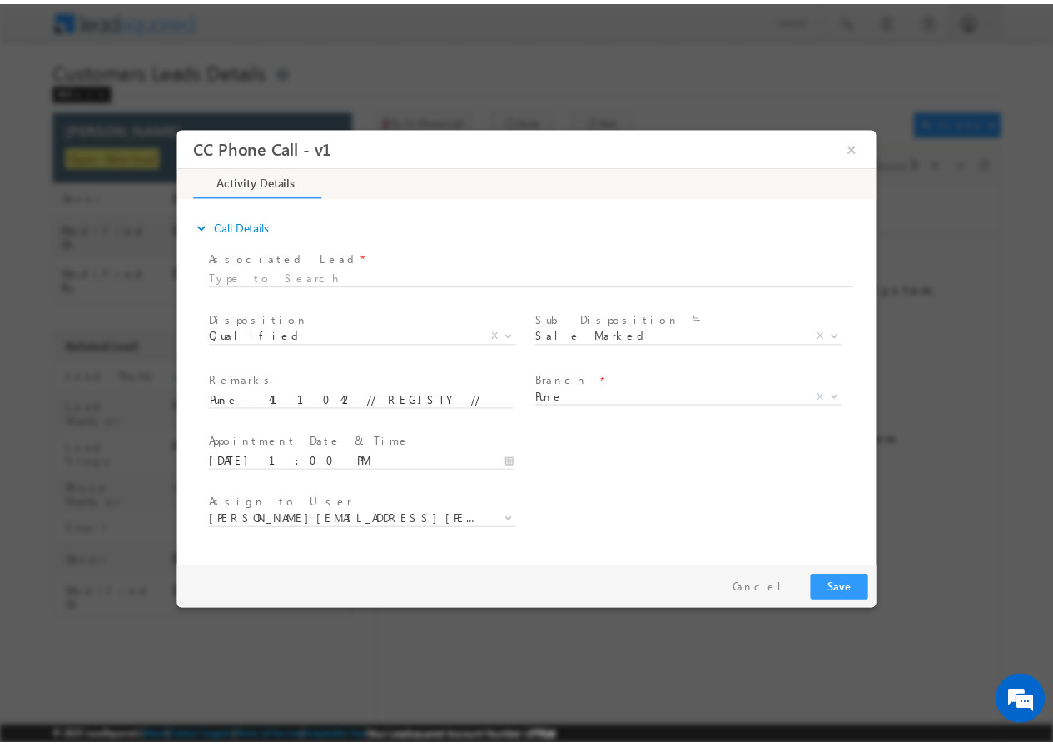
scroll to position [0, 0]
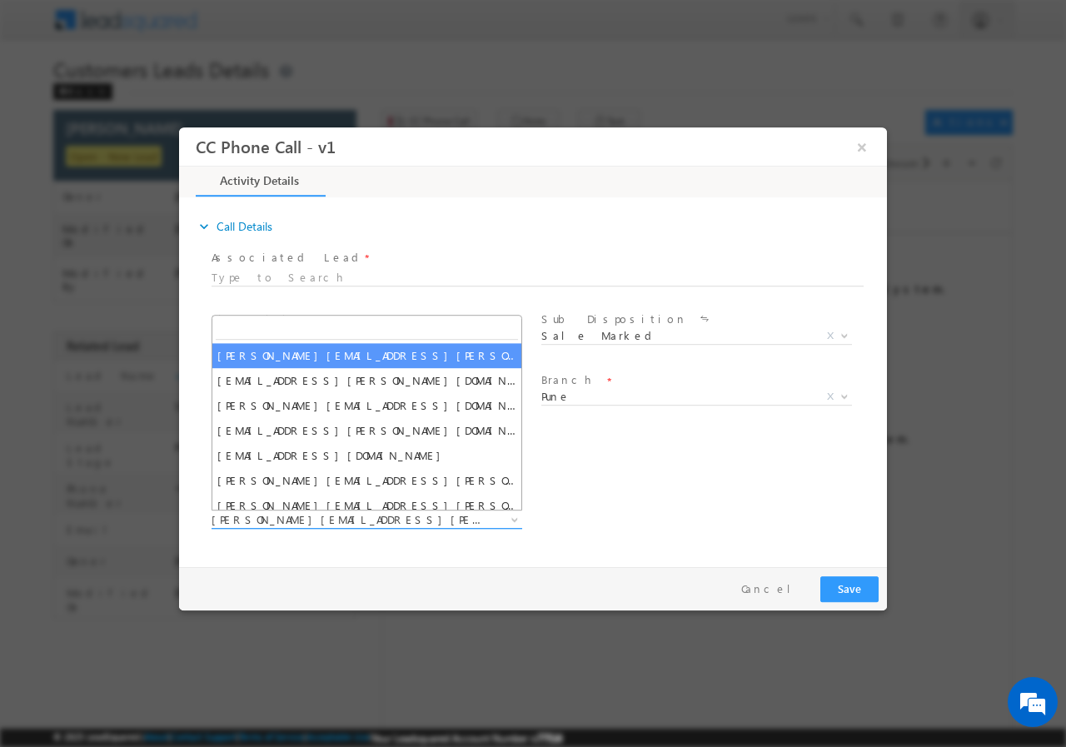
click at [372, 516] on span "amol.khopade@sgrlimited.in" at bounding box center [347, 518] width 271 height 15
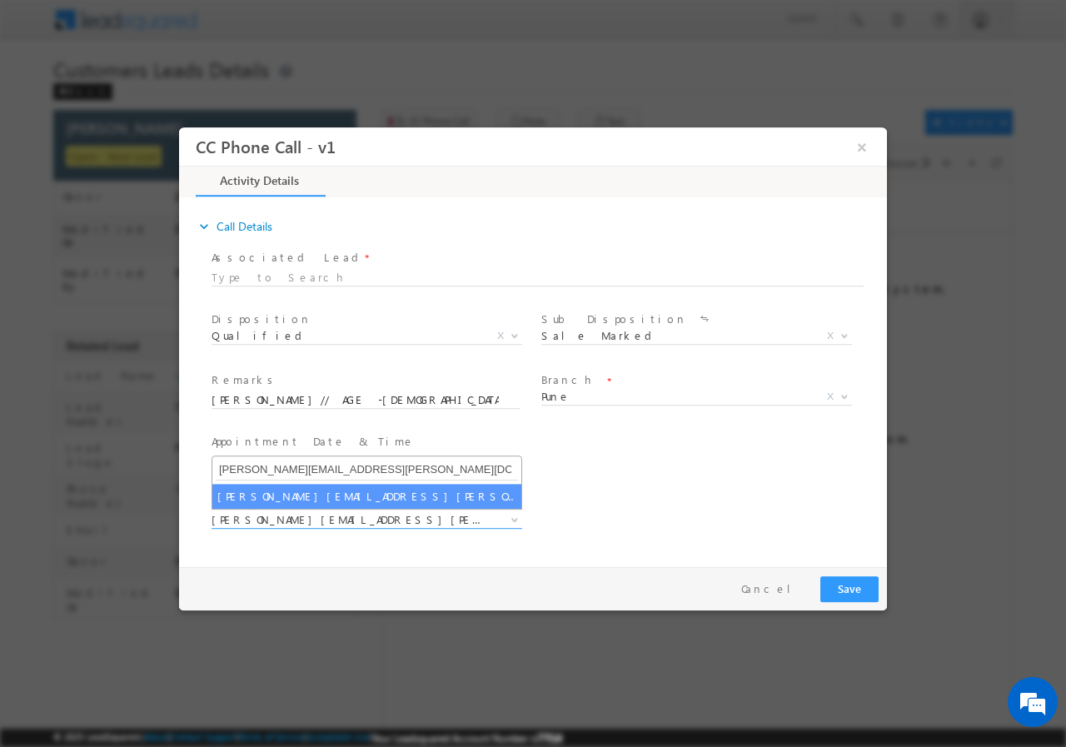
type input "sakshi.desai@sgrlimited.in"
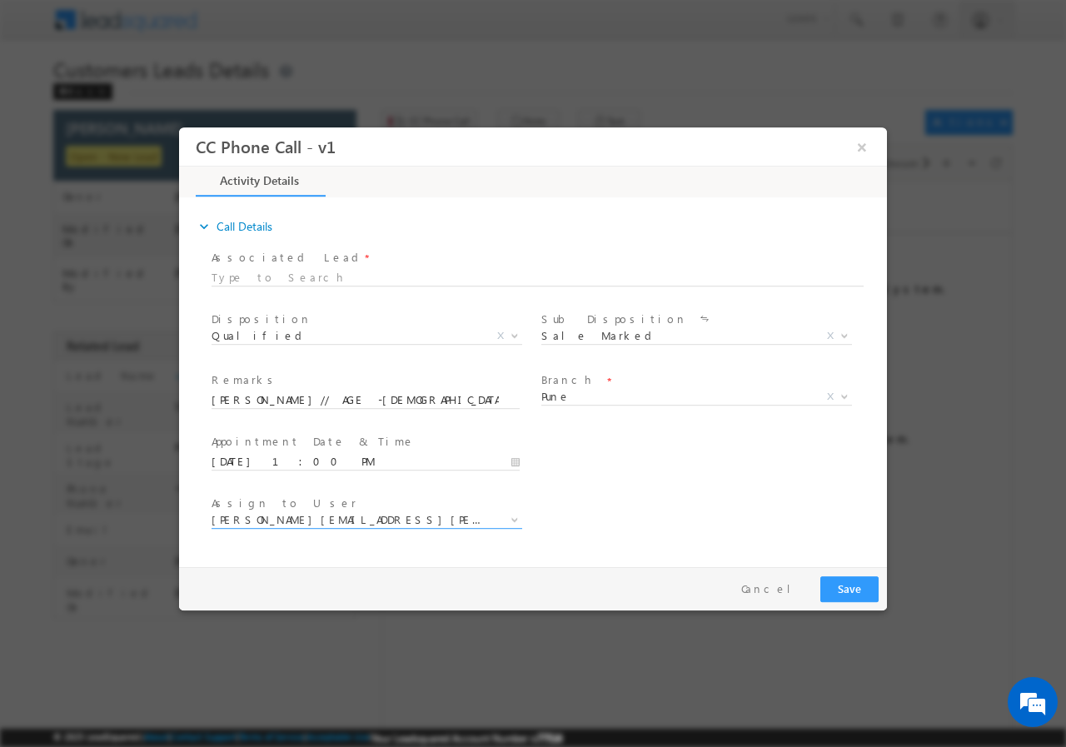
select select "sakshi.desai@sgrlimited.in"
click at [854, 585] on button "Save" at bounding box center [849, 588] width 58 height 26
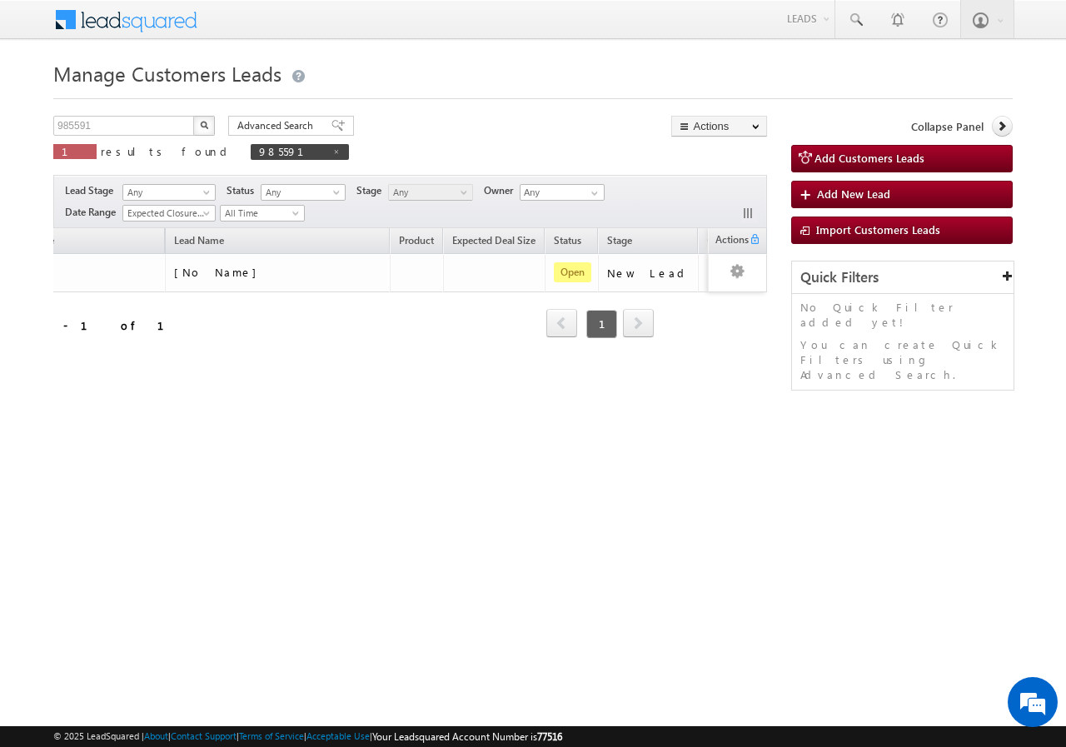
scroll to position [0, 147]
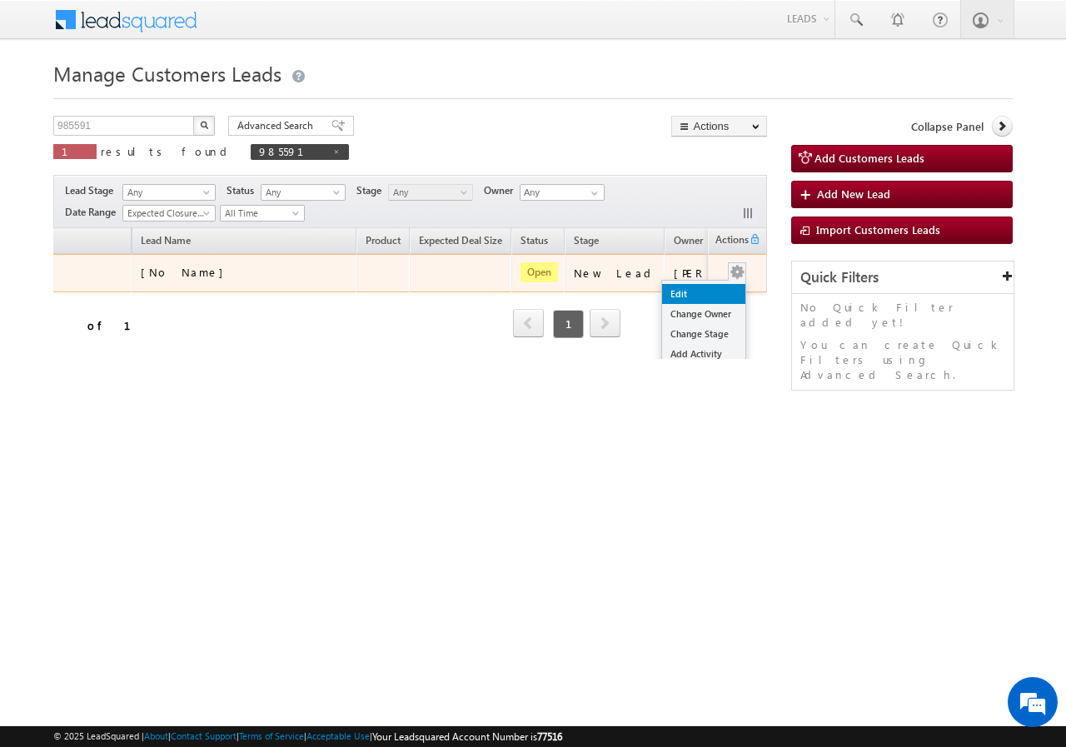
click at [696, 291] on link "Edit" at bounding box center [703, 294] width 83 height 20
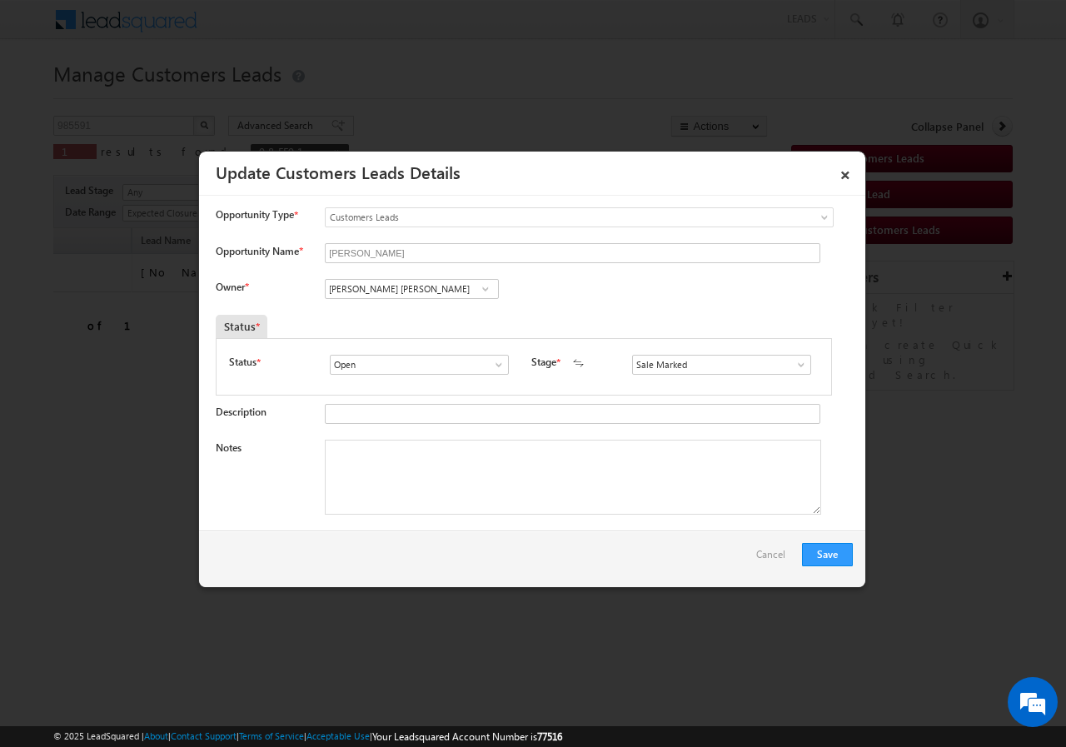
scroll to position [0, 0]
drag, startPoint x: 403, startPoint y: 455, endPoint x: 401, endPoint y: 464, distance: 9.5
click at [401, 457] on textarea "Notes" at bounding box center [573, 477] width 496 height 75
paste textarea "Rajendra Basa// AGE -54 // VB_Interested // 9518512676 // 985591 // Pune - 4110…"
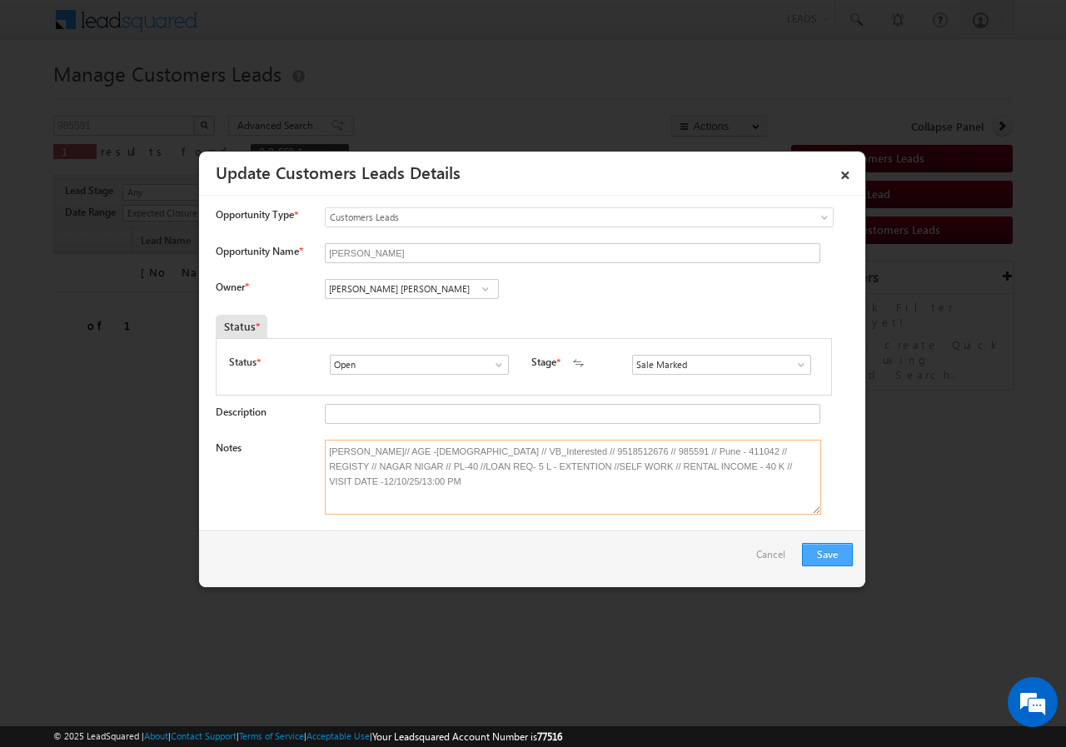
type textarea "Rajendra Basa// AGE -54 // VB_Interested // 9518512676 // 985591 // Pune - 4110…"
click at [833, 551] on button "Save" at bounding box center [827, 554] width 51 height 23
